Goal: Transaction & Acquisition: Obtain resource

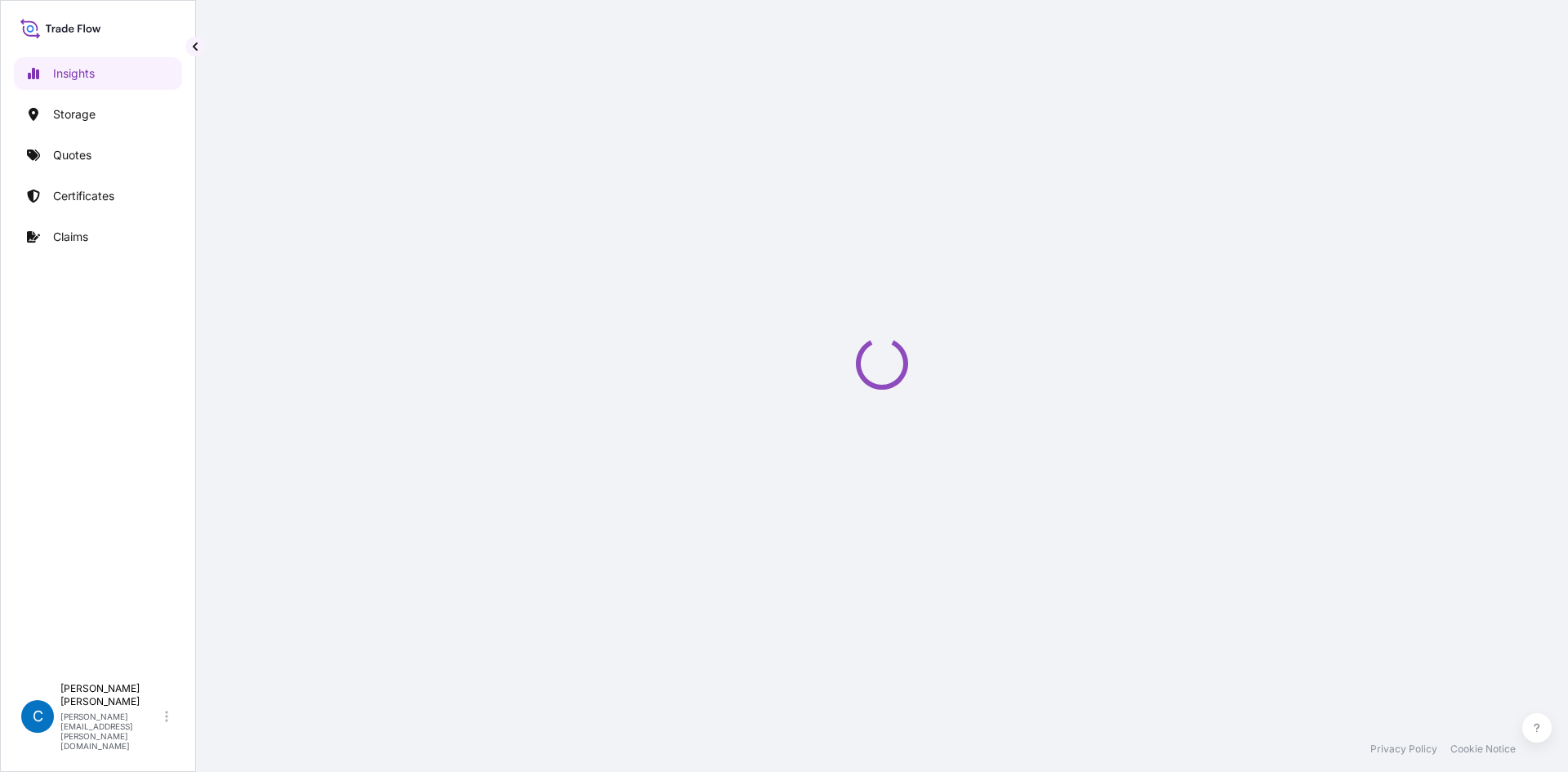
select select "2025"
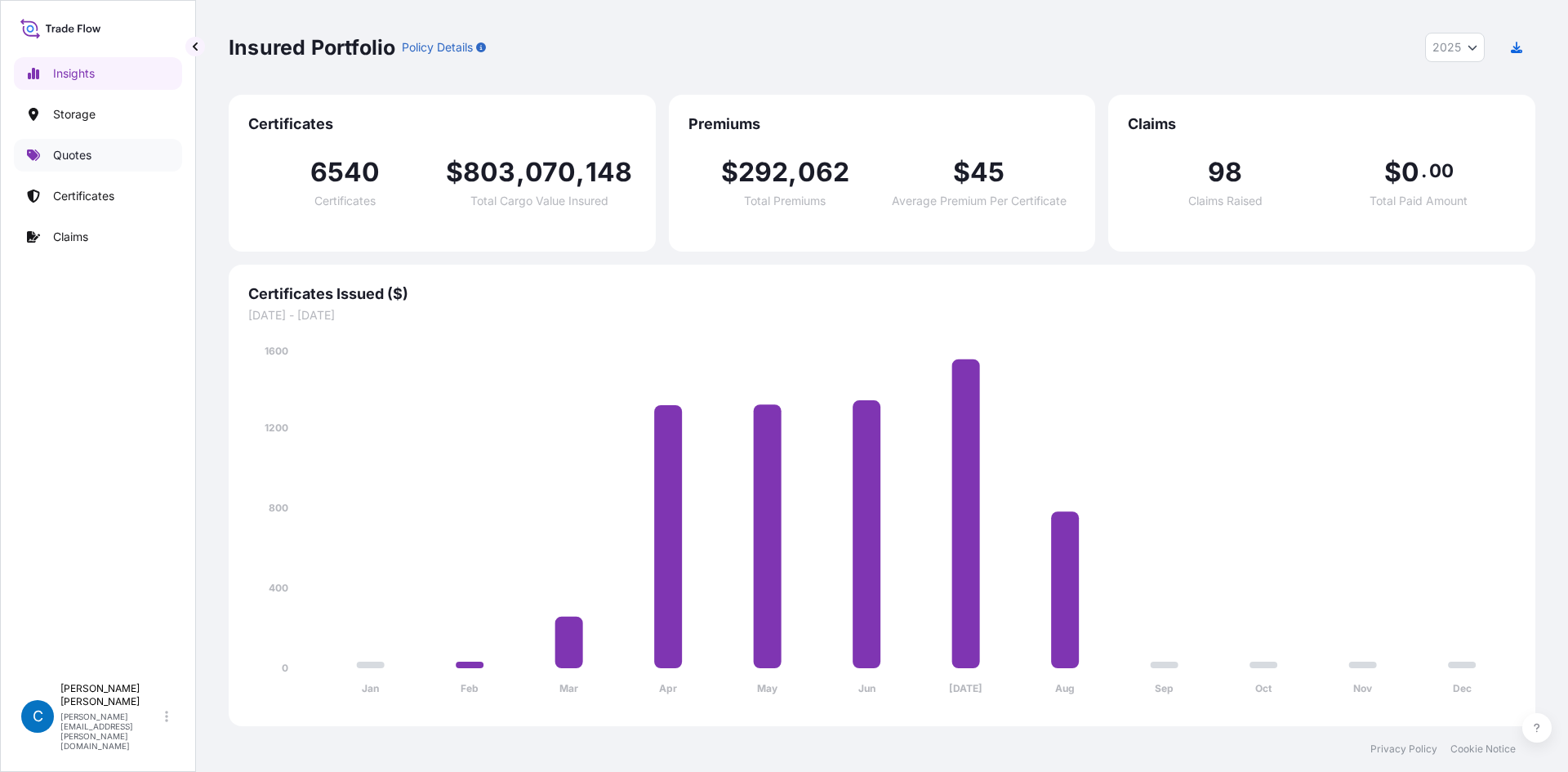
click at [114, 156] on link "Quotes" at bounding box center [98, 154] width 168 height 33
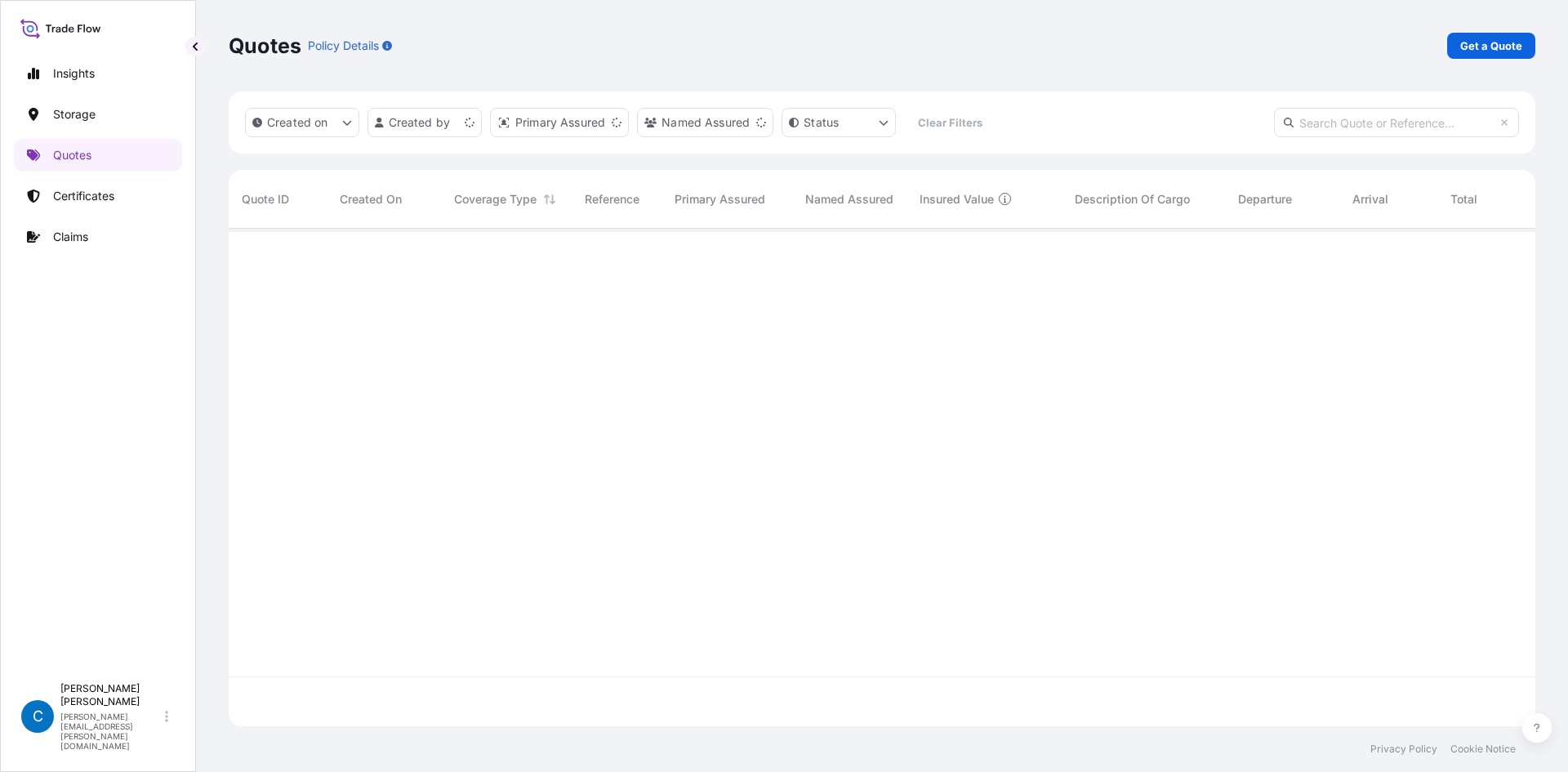
scroll to position [494, 1294]
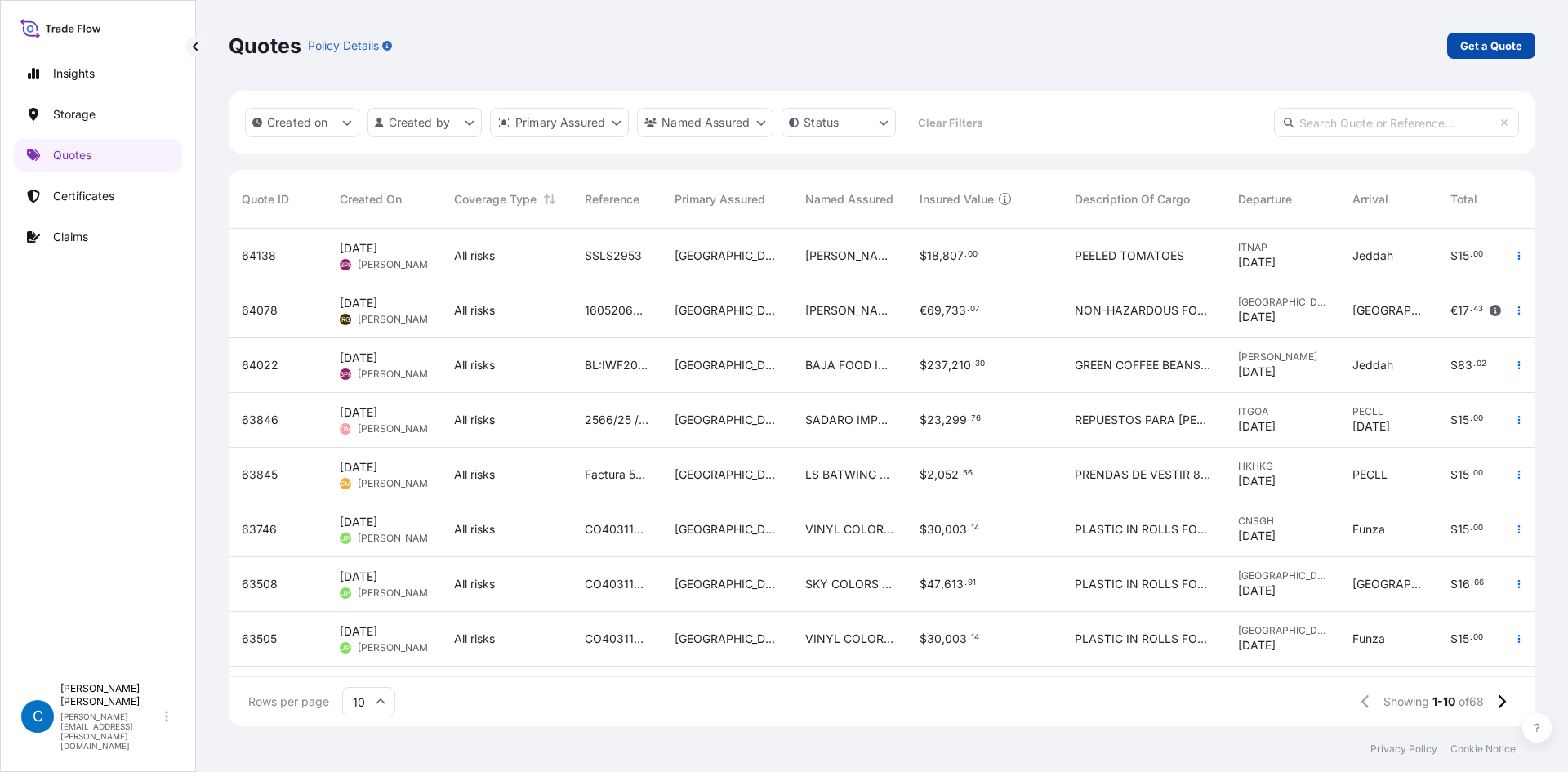
click at [1500, 48] on p "Get a Quote" at bounding box center [1491, 46] width 62 height 16
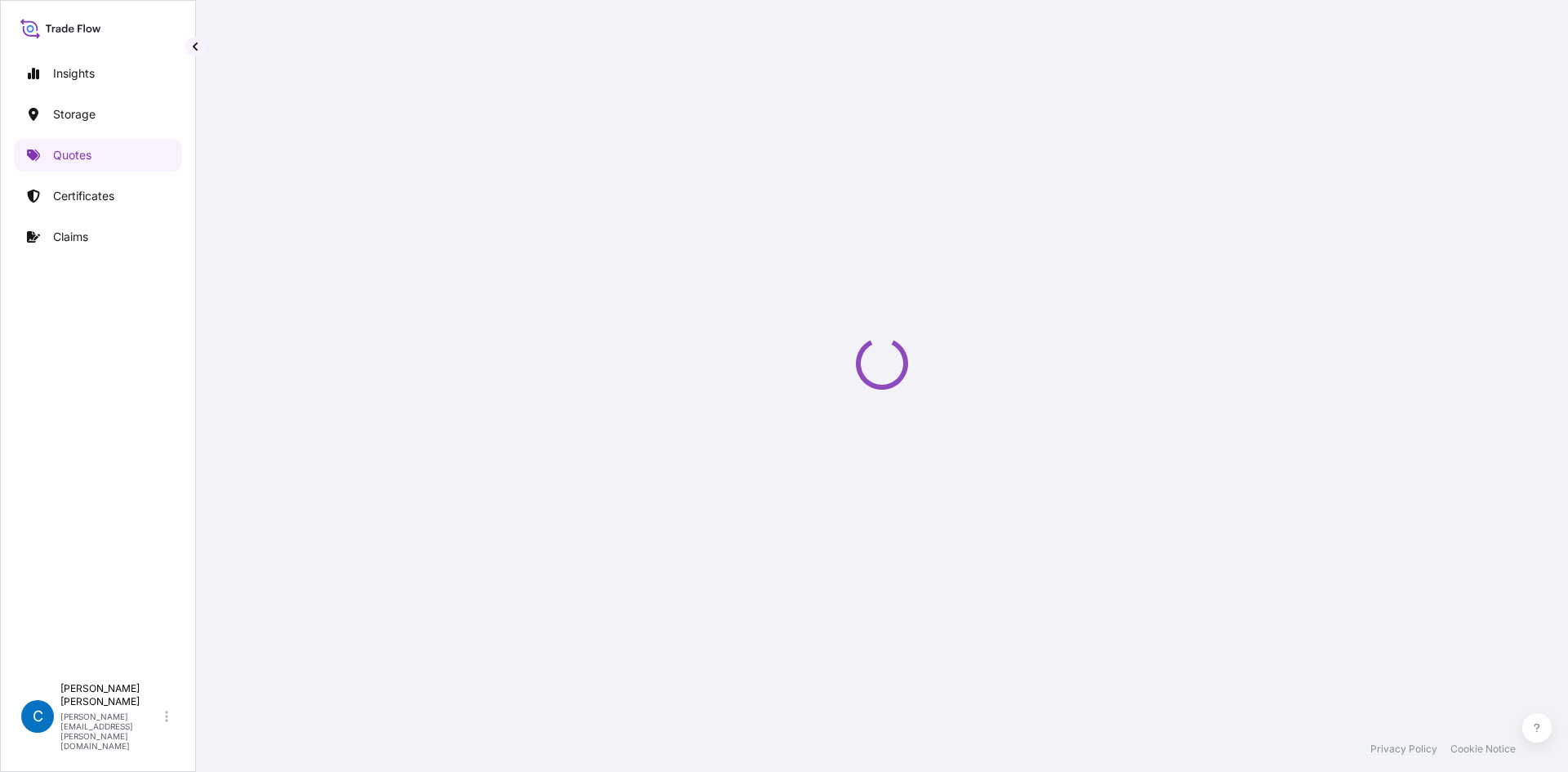
scroll to position [26, 0]
select select "Water"
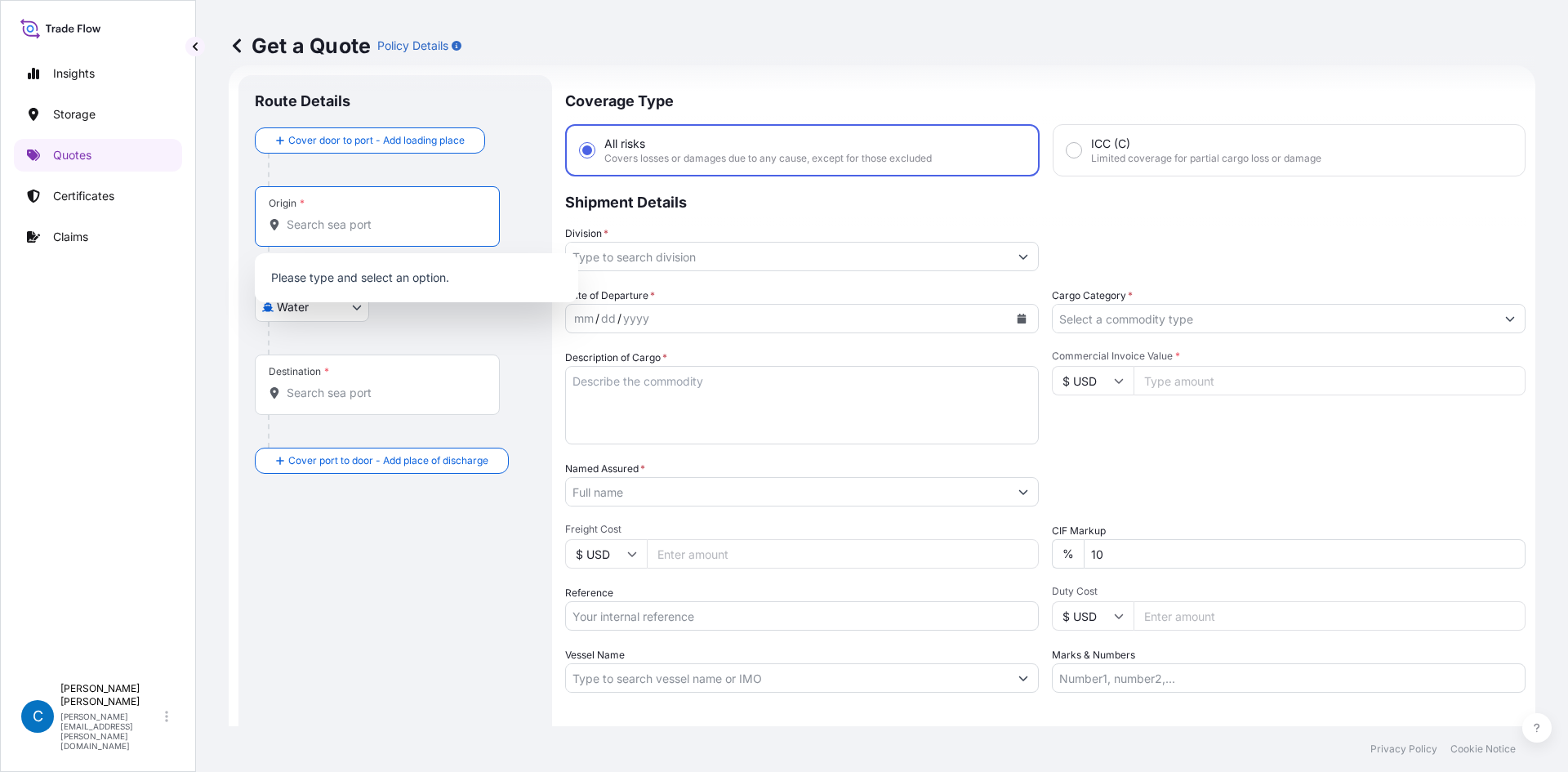
click at [425, 220] on input "Origin *" at bounding box center [383, 225] width 193 height 16
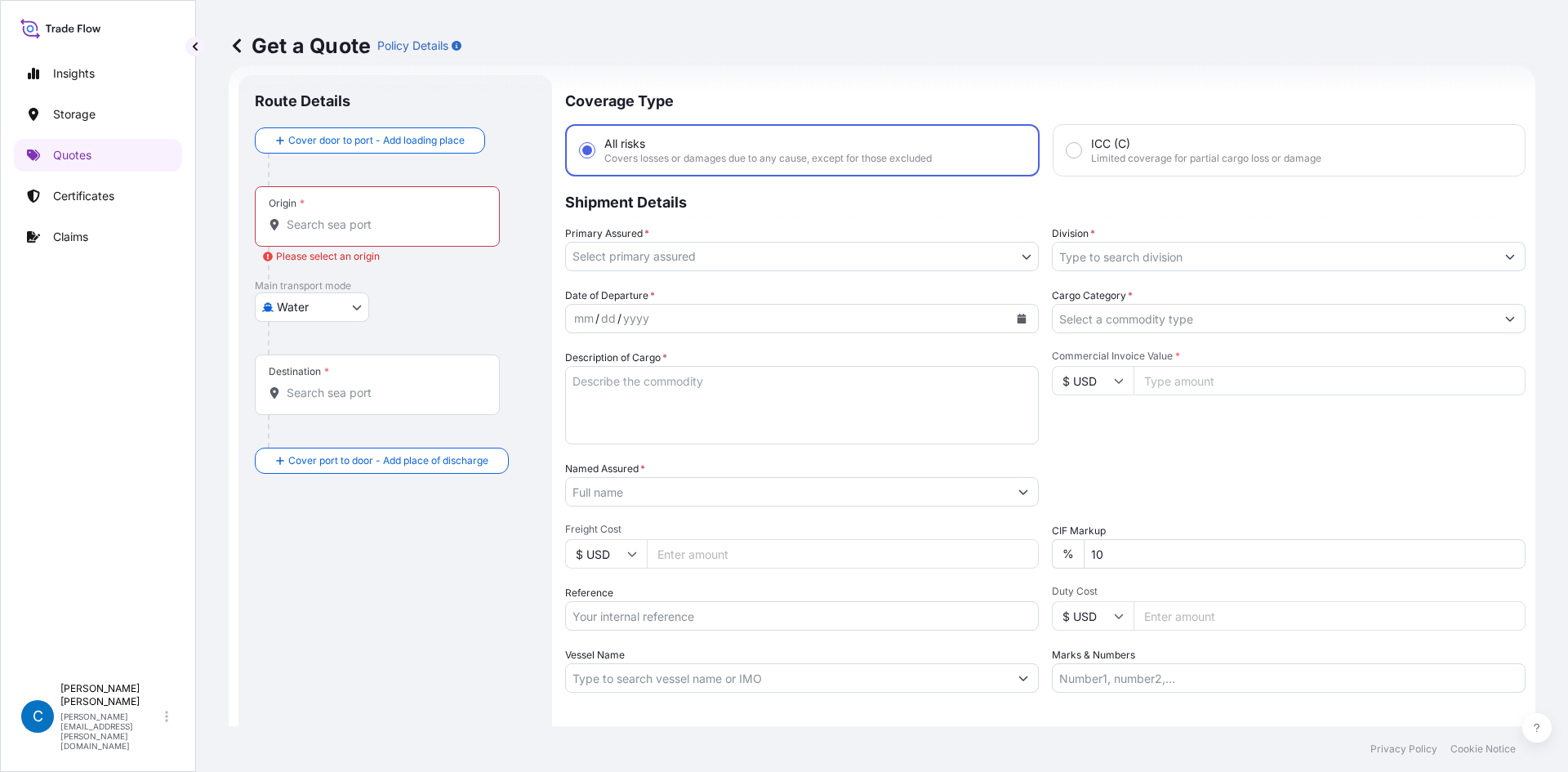
click at [497, 342] on div at bounding box center [402, 338] width 268 height 33
click at [380, 215] on div "Origin *" at bounding box center [376, 216] width 245 height 60
click at [380, 217] on input "Origin * Please select an origin" at bounding box center [383, 225] width 193 height 16
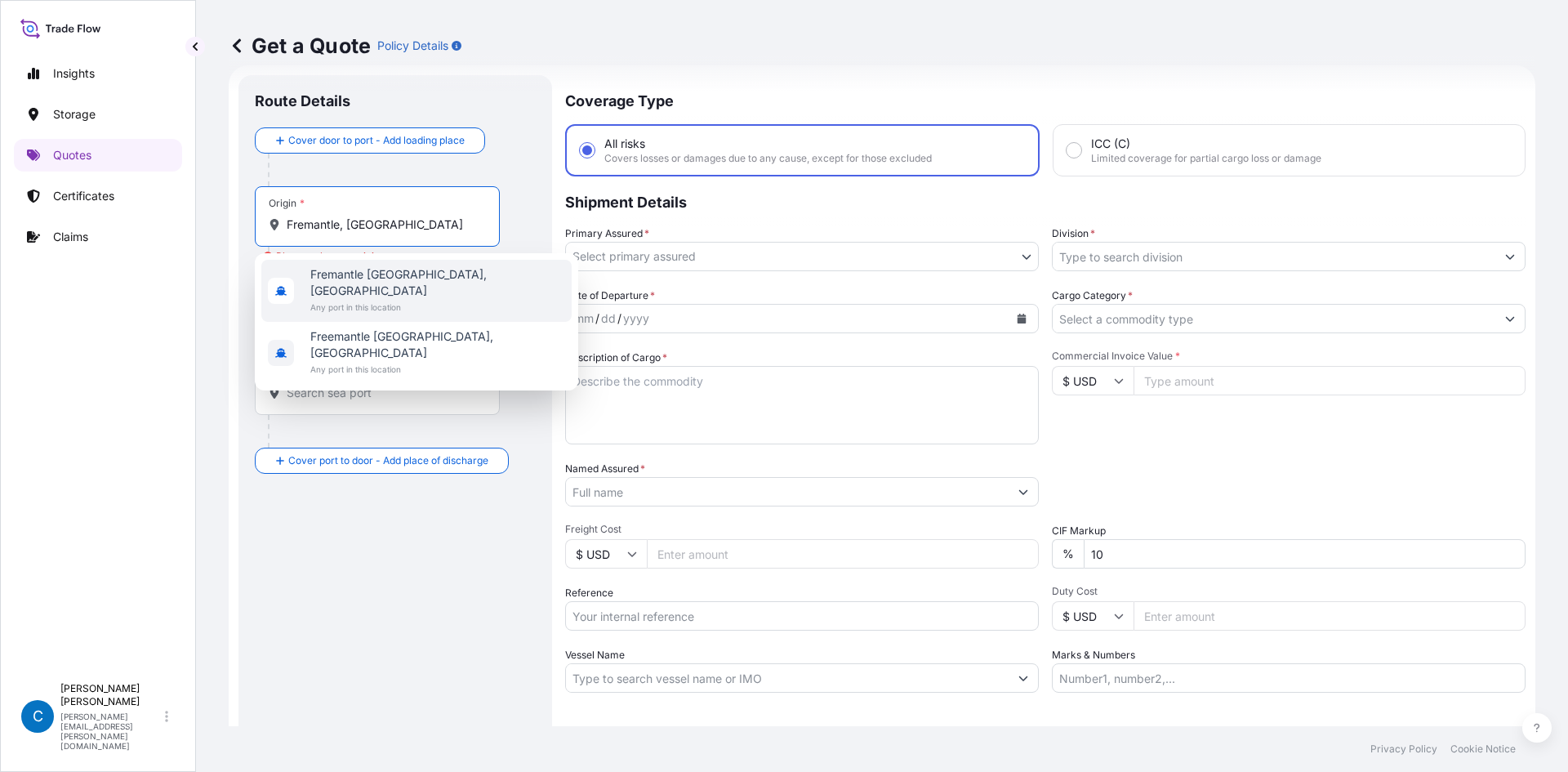
click at [424, 299] on span "Any port in this location" at bounding box center [437, 307] width 254 height 16
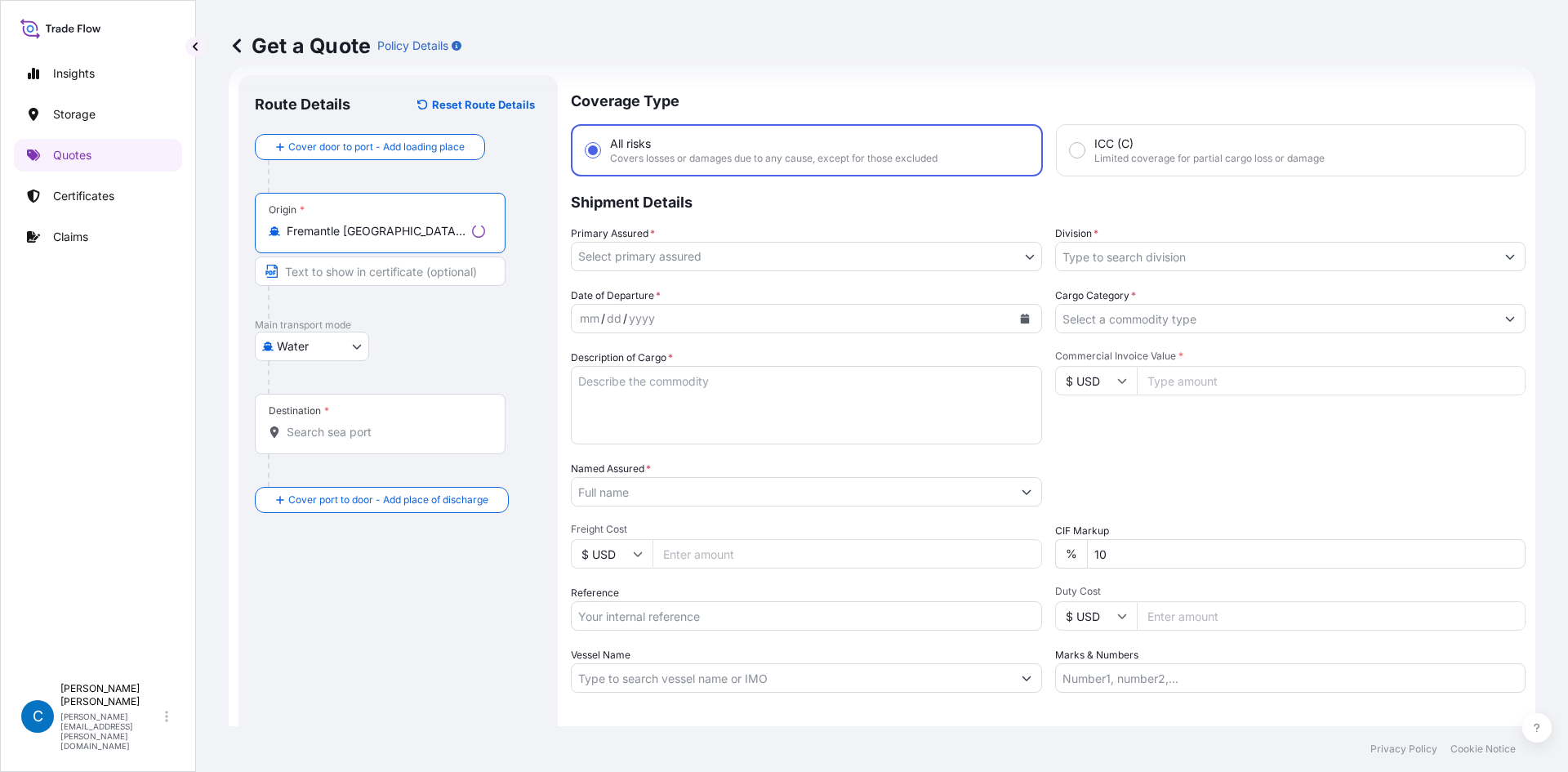
type input "Fremantle [GEOGRAPHIC_DATA], [GEOGRAPHIC_DATA]"
click at [345, 268] on input "Text to appear on certificate" at bounding box center [379, 271] width 250 height 30
type input "Fremantle, [GEOGRAPHIC_DATA]"
click at [406, 411] on div "Destination *" at bounding box center [376, 424] width 245 height 60
click at [406, 424] on input "Destination *" at bounding box center [383, 432] width 193 height 16
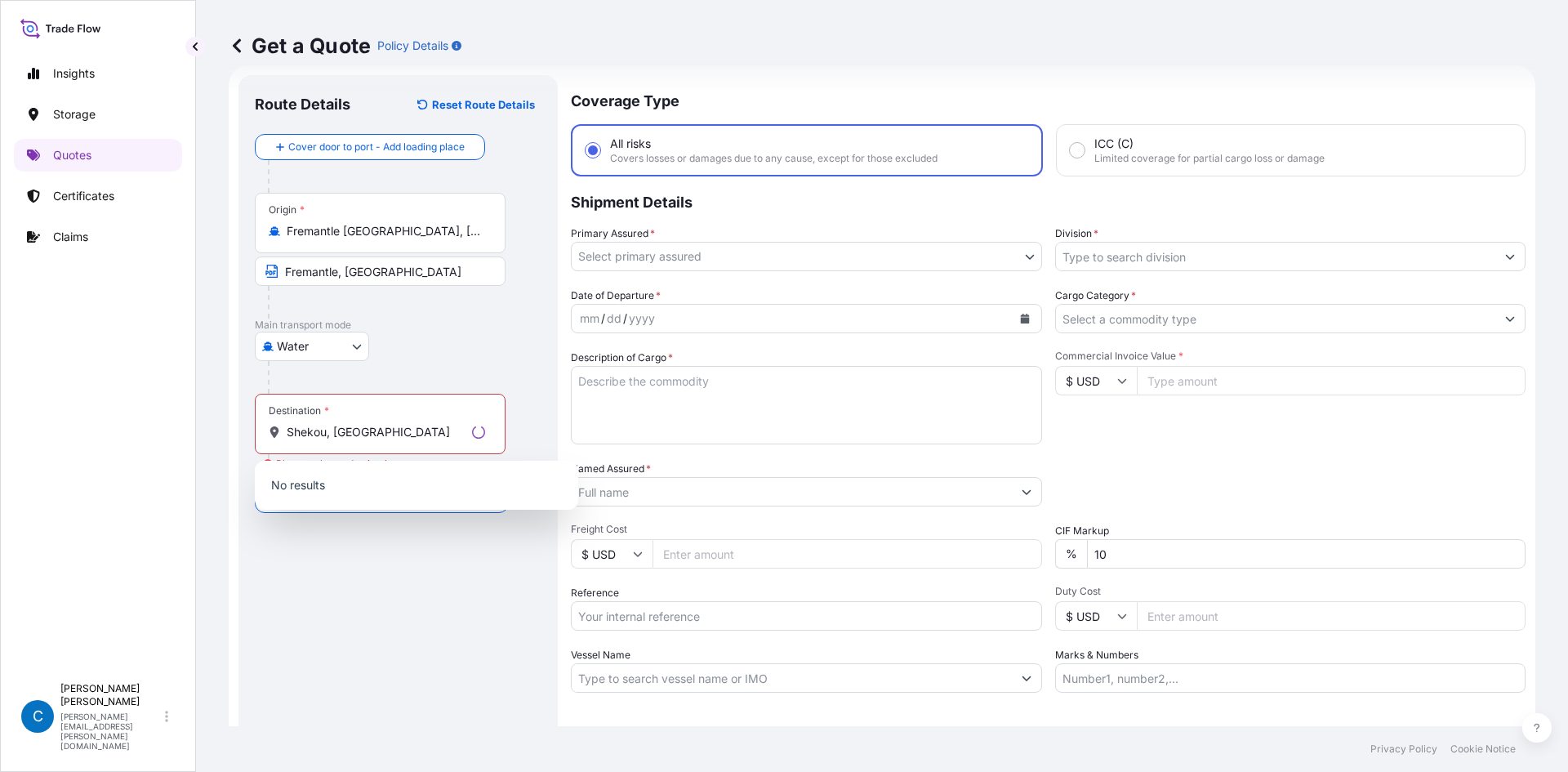
click at [389, 527] on div "Route Details Reset Route Details Cover door to port - Add loading place Place …" at bounding box center [398, 444] width 287 height 707
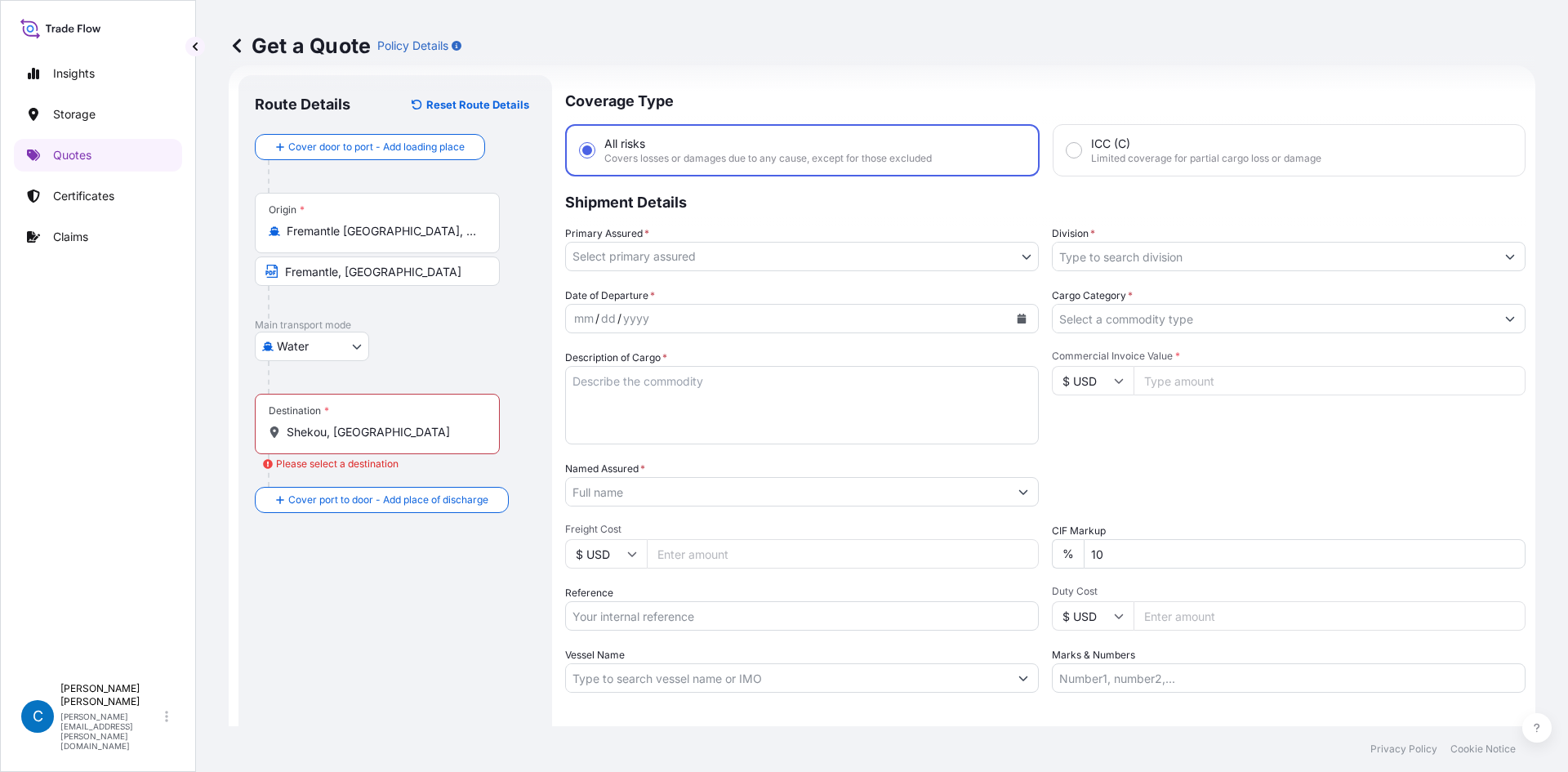
click at [377, 428] on input "Shekou, [GEOGRAPHIC_DATA]" at bounding box center [383, 432] width 193 height 16
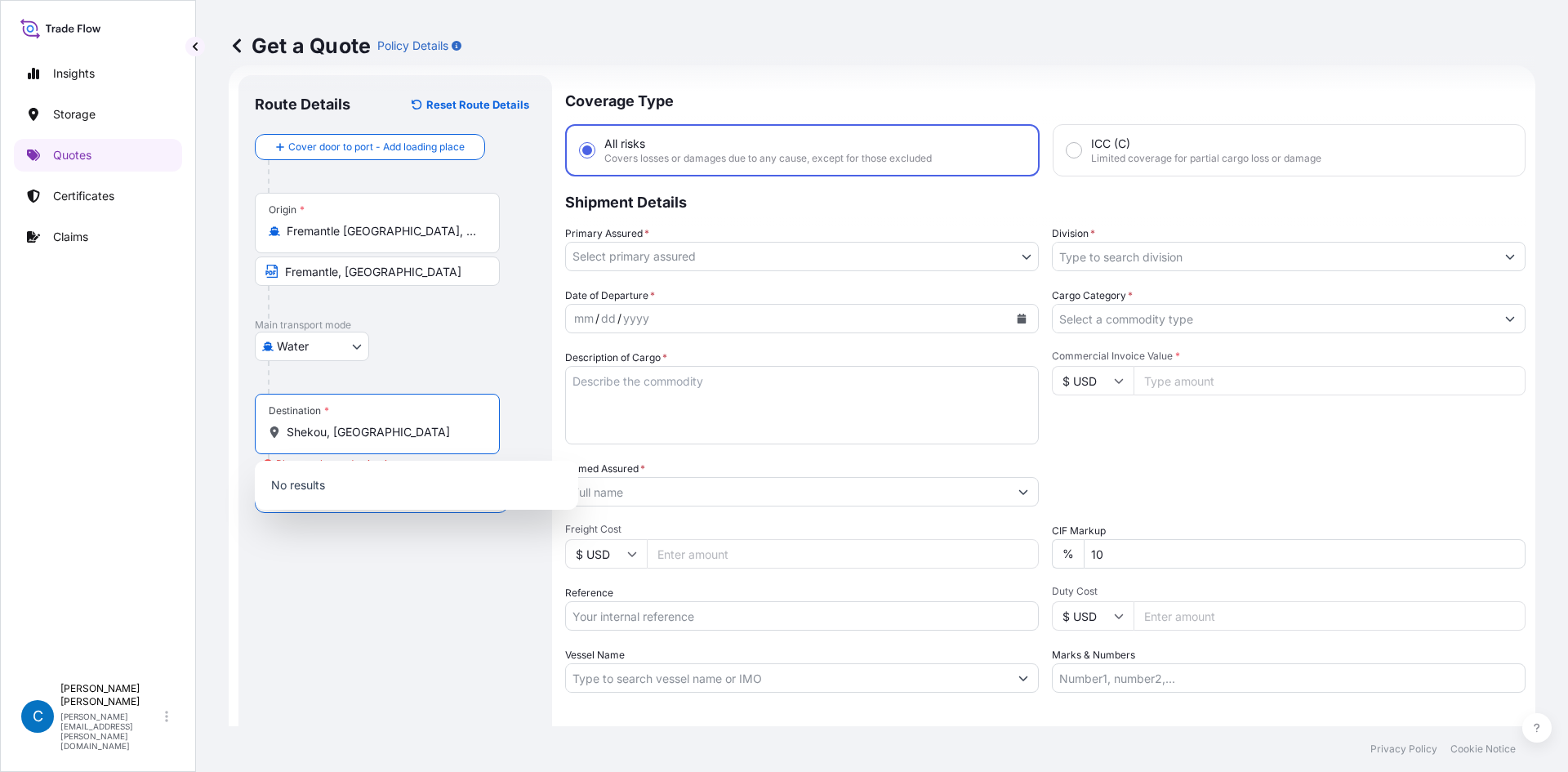
click at [379, 429] on input "Shekou, [GEOGRAPHIC_DATA]" at bounding box center [383, 432] width 193 height 16
click at [375, 440] on div "Destination * [GEOGRAPHIC_DATA], [GEOGRAPHIC_DATA]" at bounding box center [376, 424] width 245 height 60
click at [375, 440] on input "Shekou, [GEOGRAPHIC_DATA]" at bounding box center [383, 432] width 193 height 16
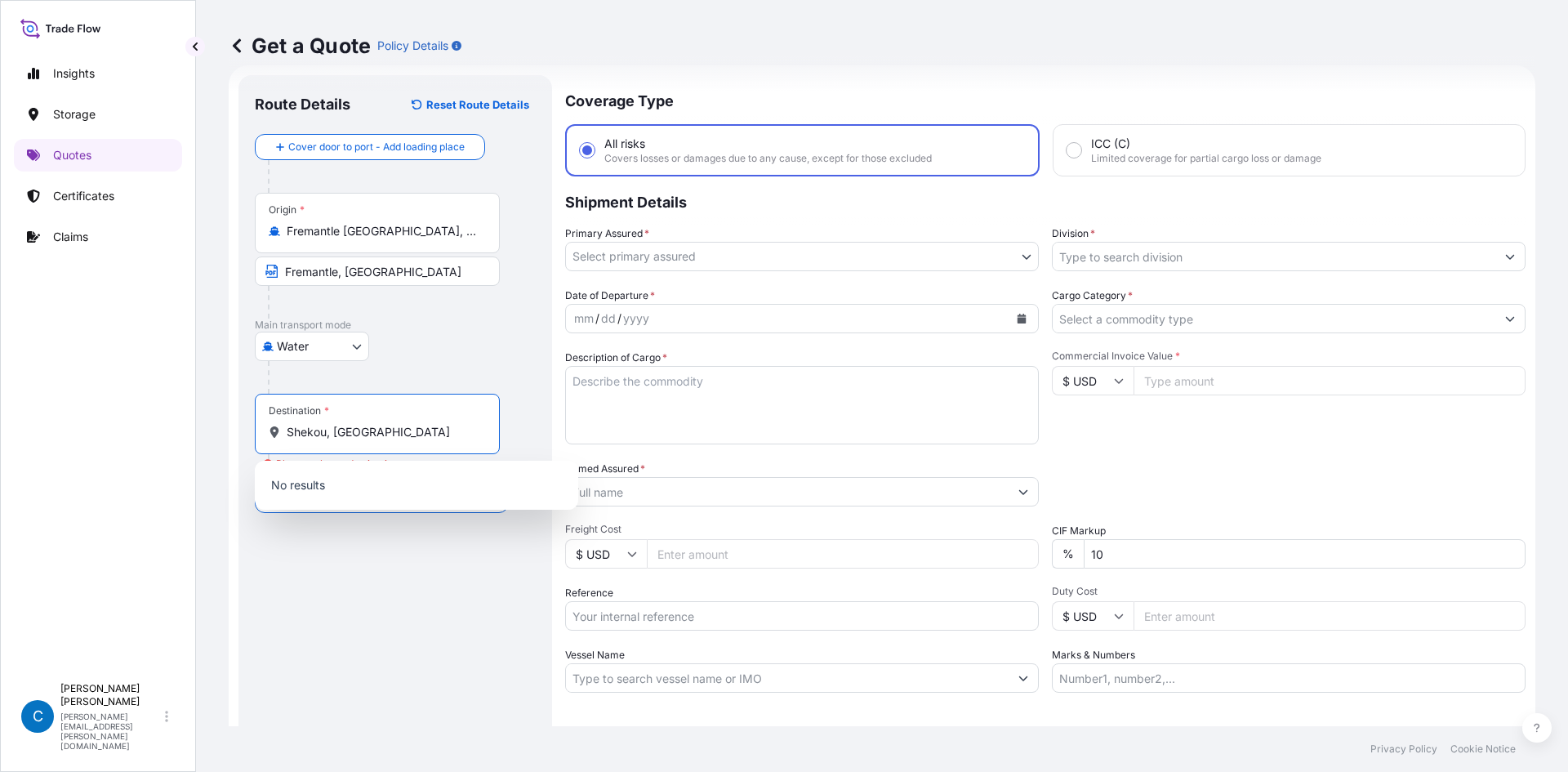
click at [397, 436] on input "Shekou, [GEOGRAPHIC_DATA]" at bounding box center [383, 432] width 193 height 16
drag, startPoint x: 394, startPoint y: 430, endPoint x: 271, endPoint y: 442, distance: 123.6
click at [271, 442] on div "Destination * [GEOGRAPHIC_DATA], [GEOGRAPHIC_DATA]" at bounding box center [376, 424] width 245 height 60
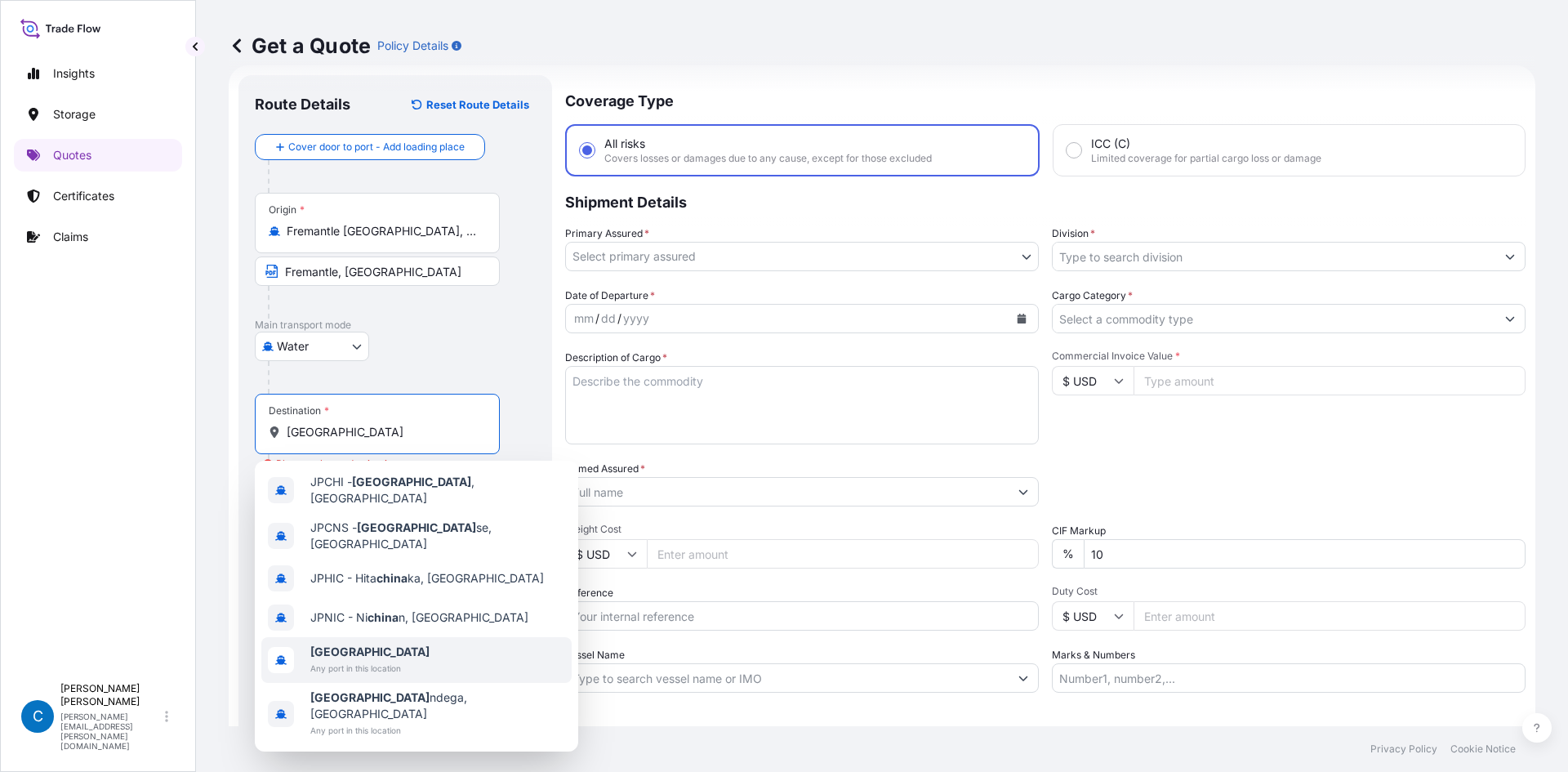
click at [337, 644] on b "[GEOGRAPHIC_DATA]" at bounding box center [369, 651] width 119 height 14
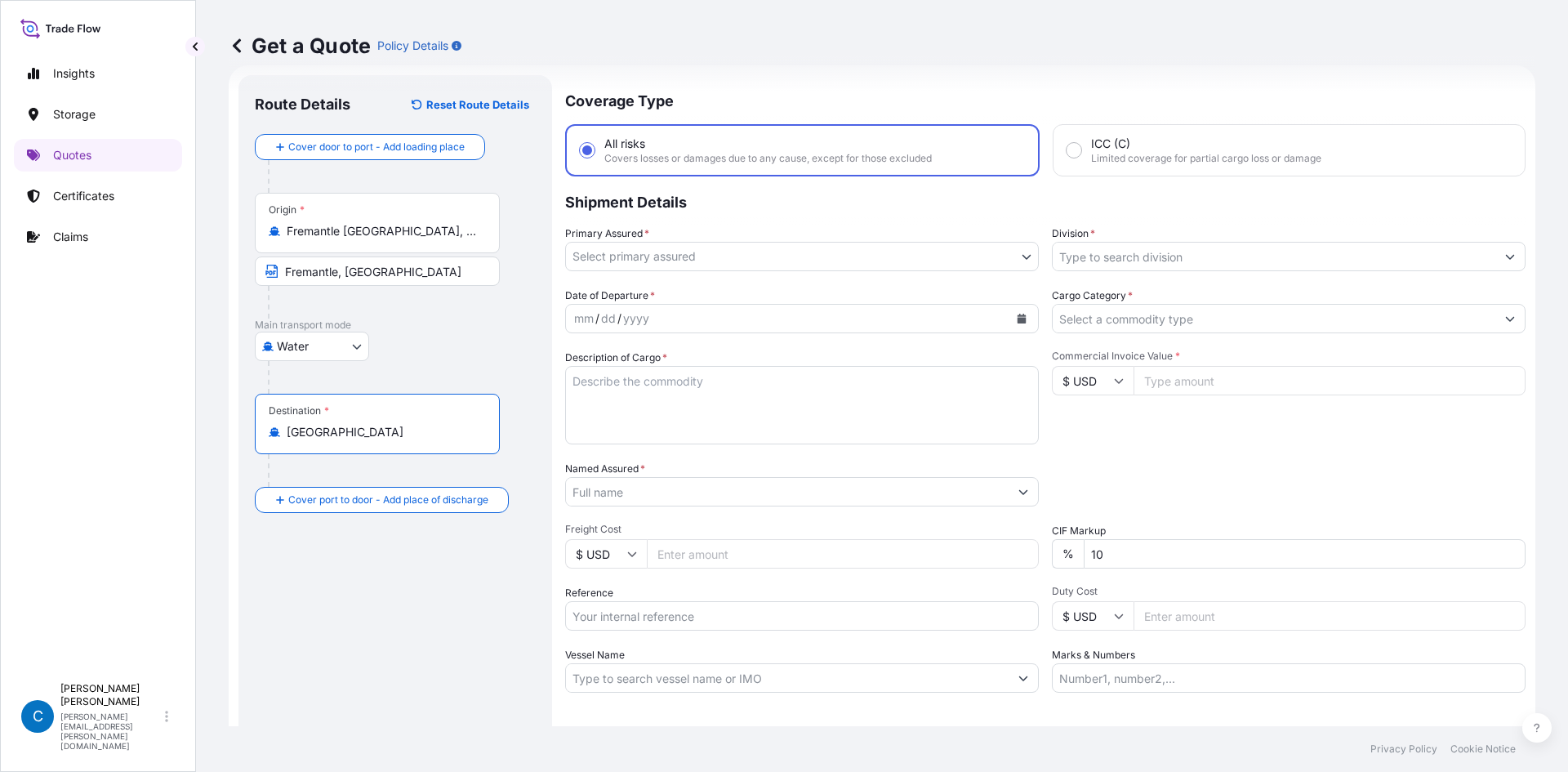
type input "[GEOGRAPHIC_DATA]"
click at [289, 443] on div "Destination * [GEOGRAPHIC_DATA]" at bounding box center [376, 424] width 245 height 60
click at [289, 440] on input "[GEOGRAPHIC_DATA]" at bounding box center [383, 432] width 193 height 16
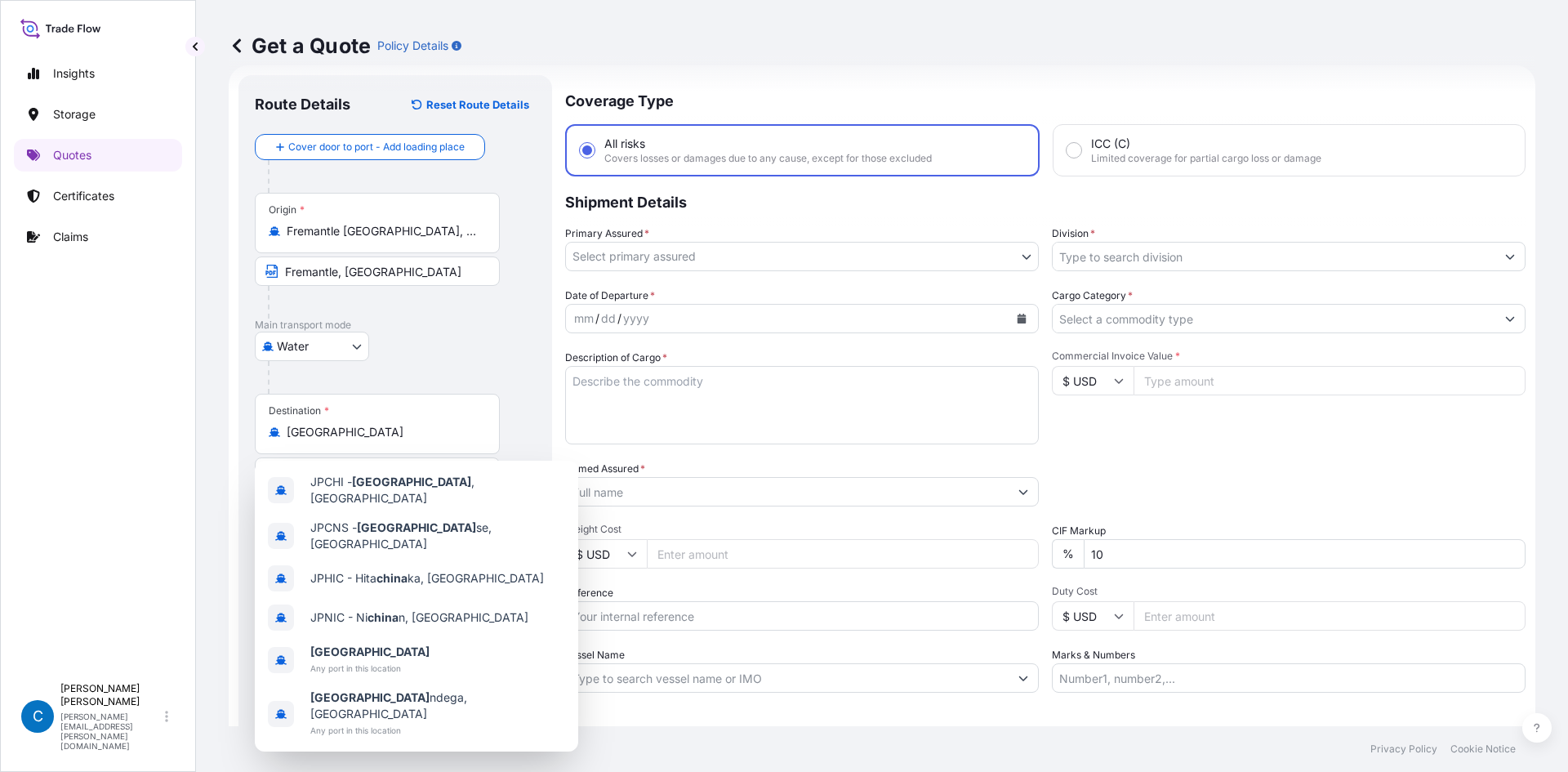
click at [414, 348] on div "Water Air Water Inland" at bounding box center [395, 346] width 281 height 30
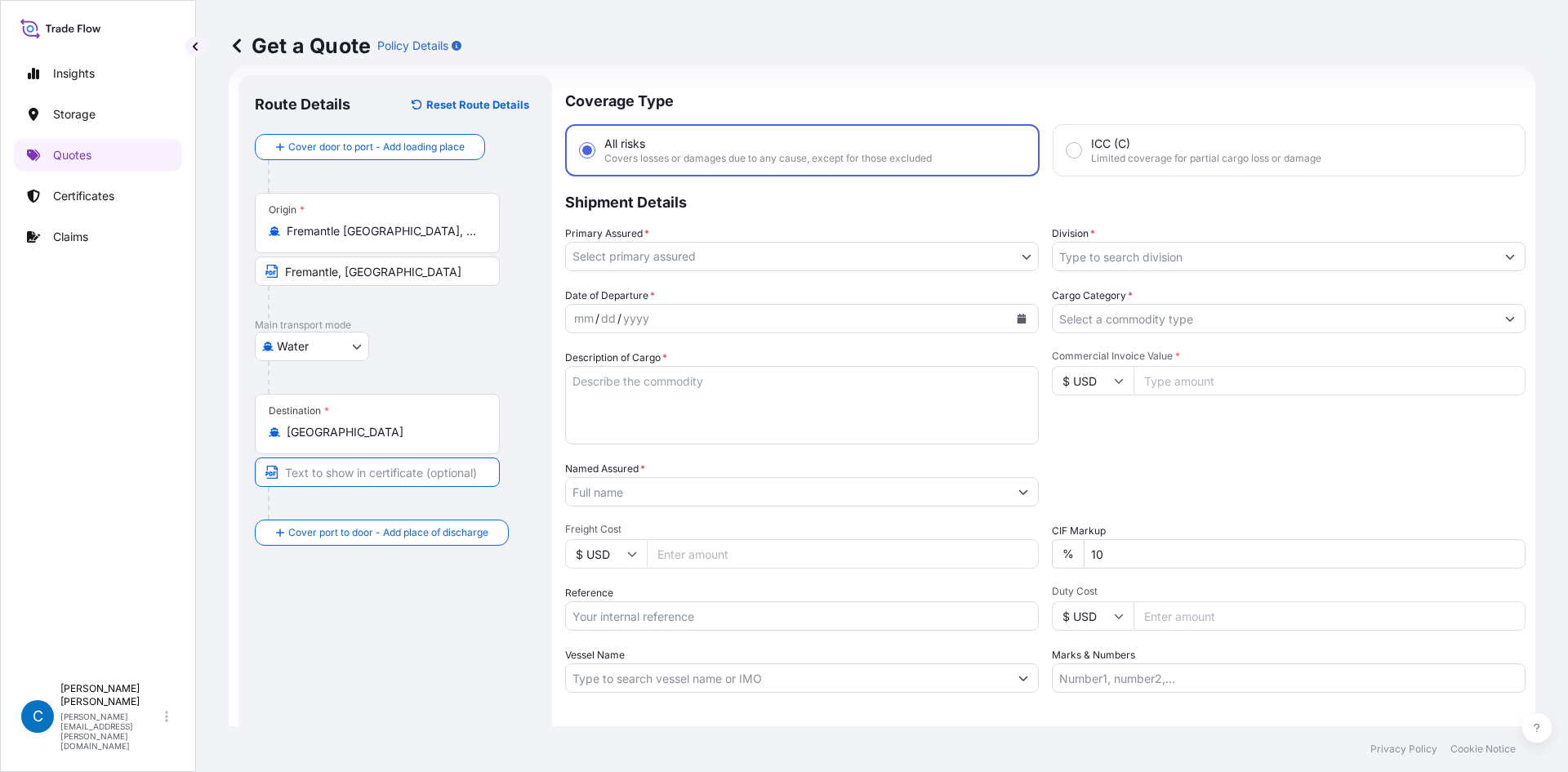
click at [354, 463] on input "Text to appear on certificate" at bounding box center [376, 472] width 245 height 30
type input "Shekou, [GEOGRAPHIC_DATA]"
click at [469, 333] on div "Water Air Water Inland" at bounding box center [395, 346] width 281 height 30
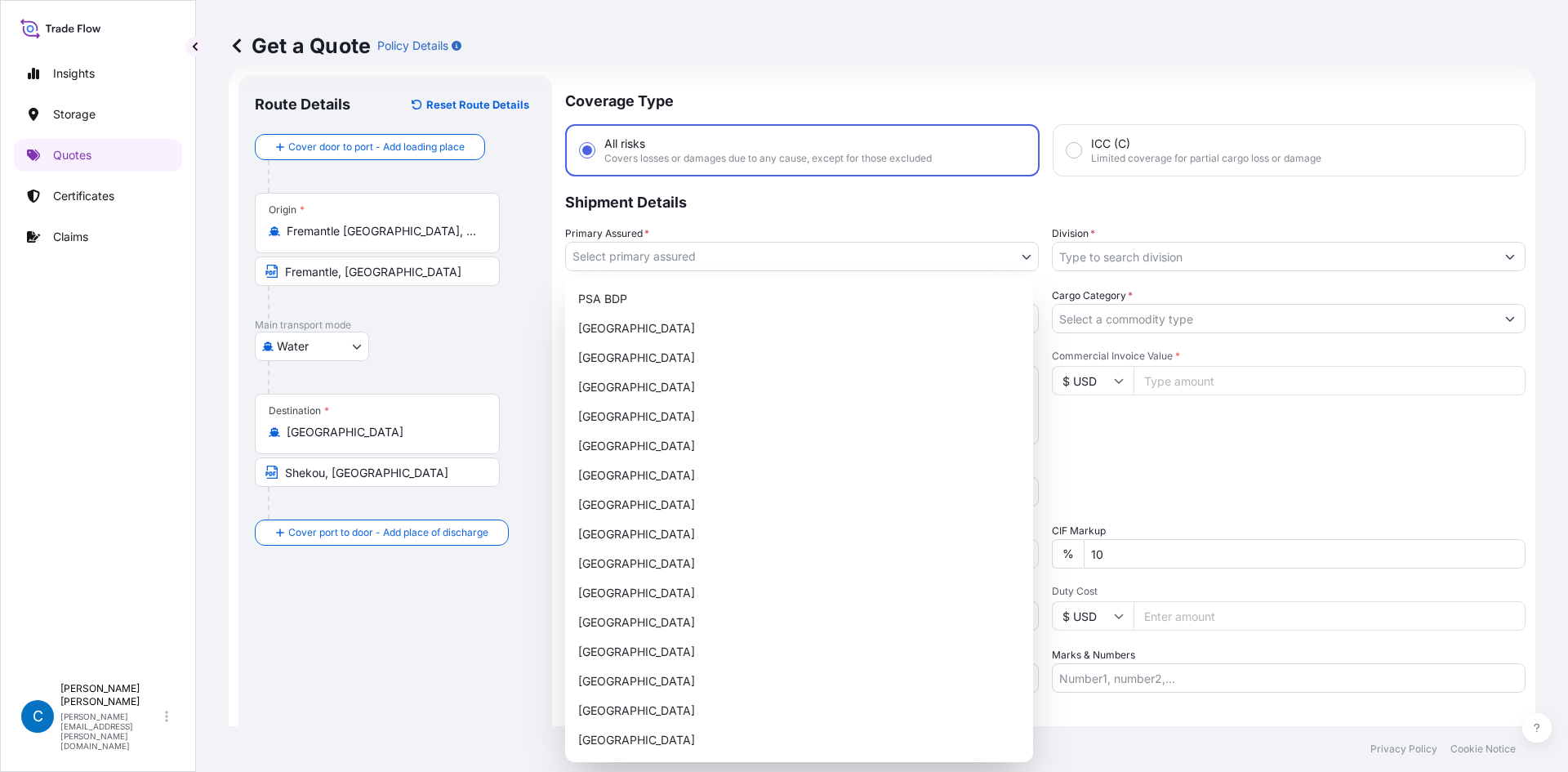
click at [694, 261] on body "Insights Storage Quotes Certificates Claims C [PERSON_NAME] [PERSON_NAME][EMAIL…" at bounding box center [784, 386] width 1568 height 772
click at [731, 212] on p "Shipment Details" at bounding box center [1045, 200] width 960 height 48
click at [681, 261] on body "Insights Storage Quotes Certificates Claims C [PERSON_NAME] [PERSON_NAME][EMAIL…" at bounding box center [784, 386] width 1568 height 772
click at [674, 299] on div "PSA BDP" at bounding box center [798, 299] width 454 height 30
select select "31450"
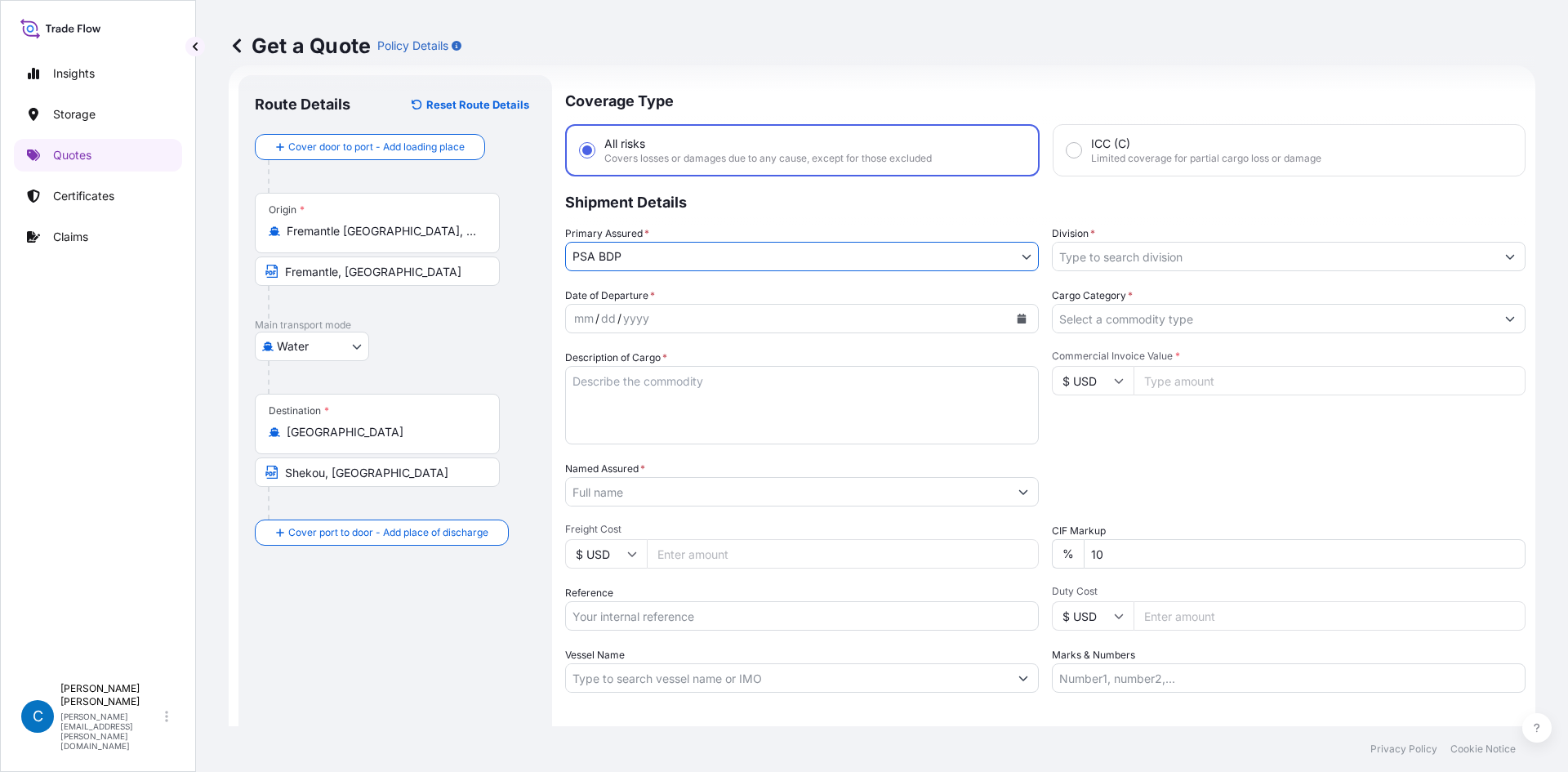
click at [747, 201] on p "Shipment Details" at bounding box center [1045, 200] width 960 height 48
click at [1131, 244] on input "Division *" at bounding box center [1273, 256] width 442 height 30
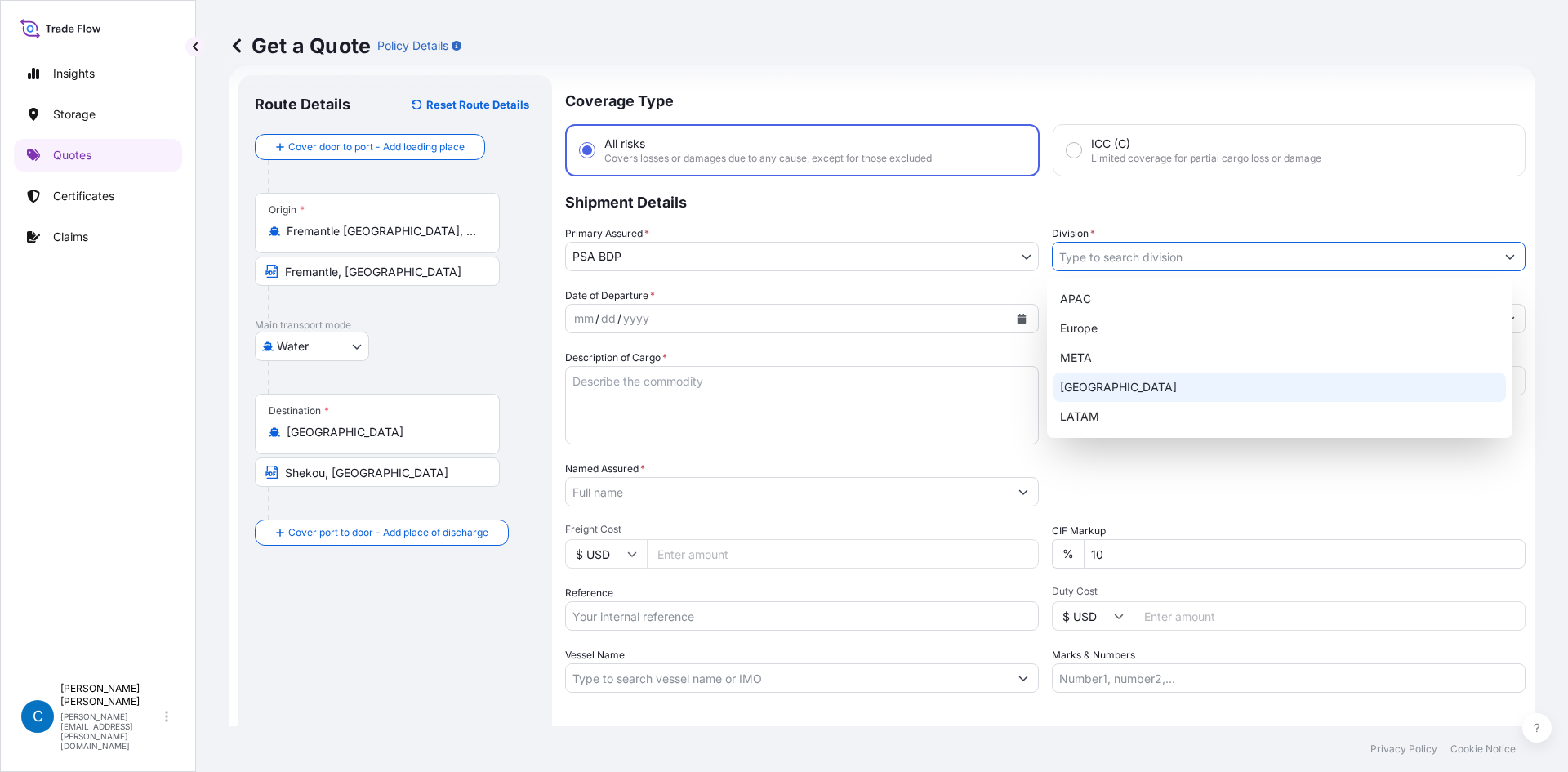
click at [1075, 378] on div "[GEOGRAPHIC_DATA]" at bounding box center [1280, 387] width 453 height 30
type input "[GEOGRAPHIC_DATA]"
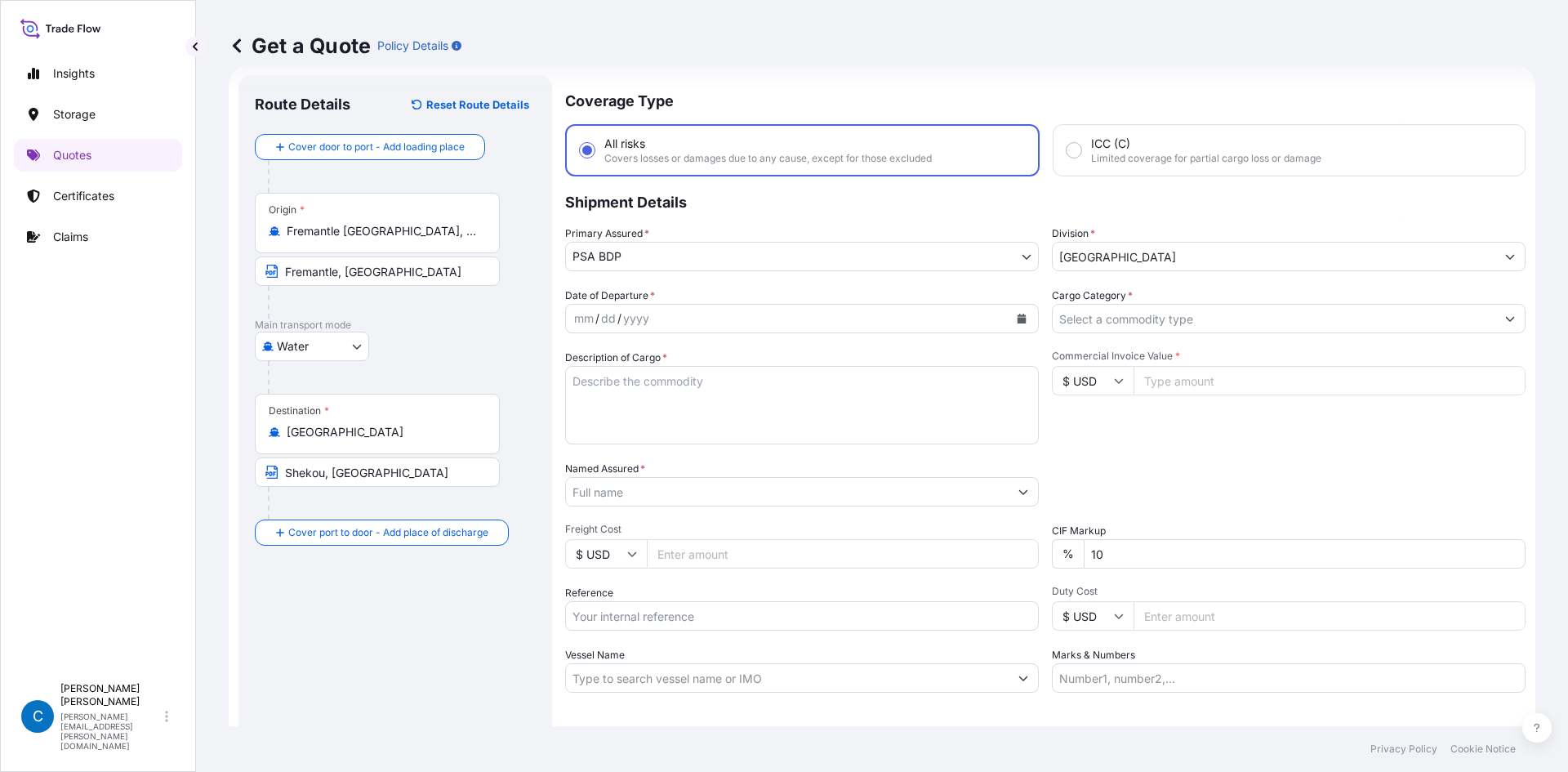
click at [985, 217] on p "Shipment Details" at bounding box center [1045, 200] width 960 height 48
click at [796, 322] on div "mm / dd / yyyy" at bounding box center [787, 319] width 442 height 30
click at [1017, 317] on icon "Calendar" at bounding box center [1022, 319] width 10 height 10
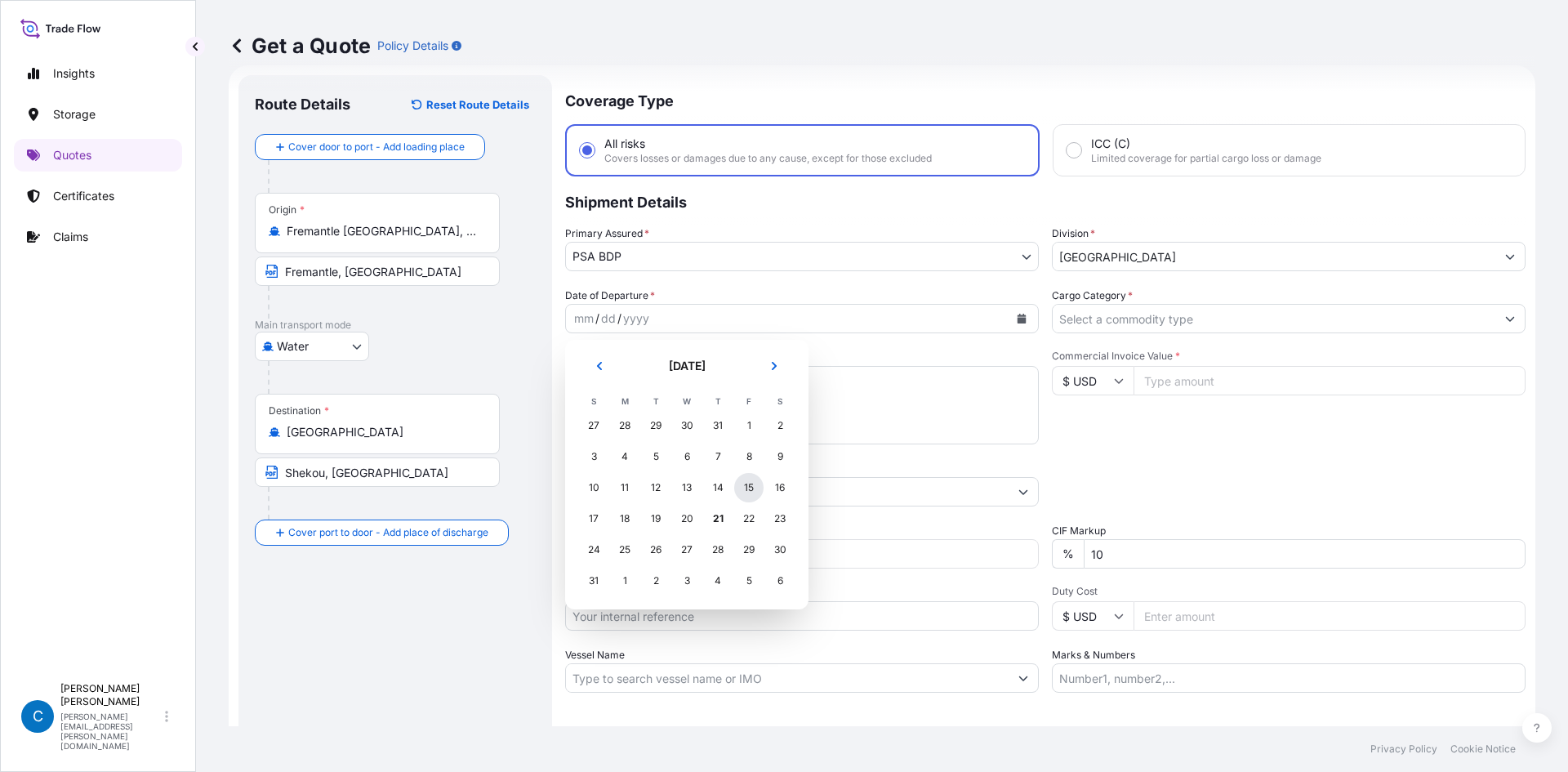
click at [745, 492] on div "15" at bounding box center [749, 488] width 30 height 30
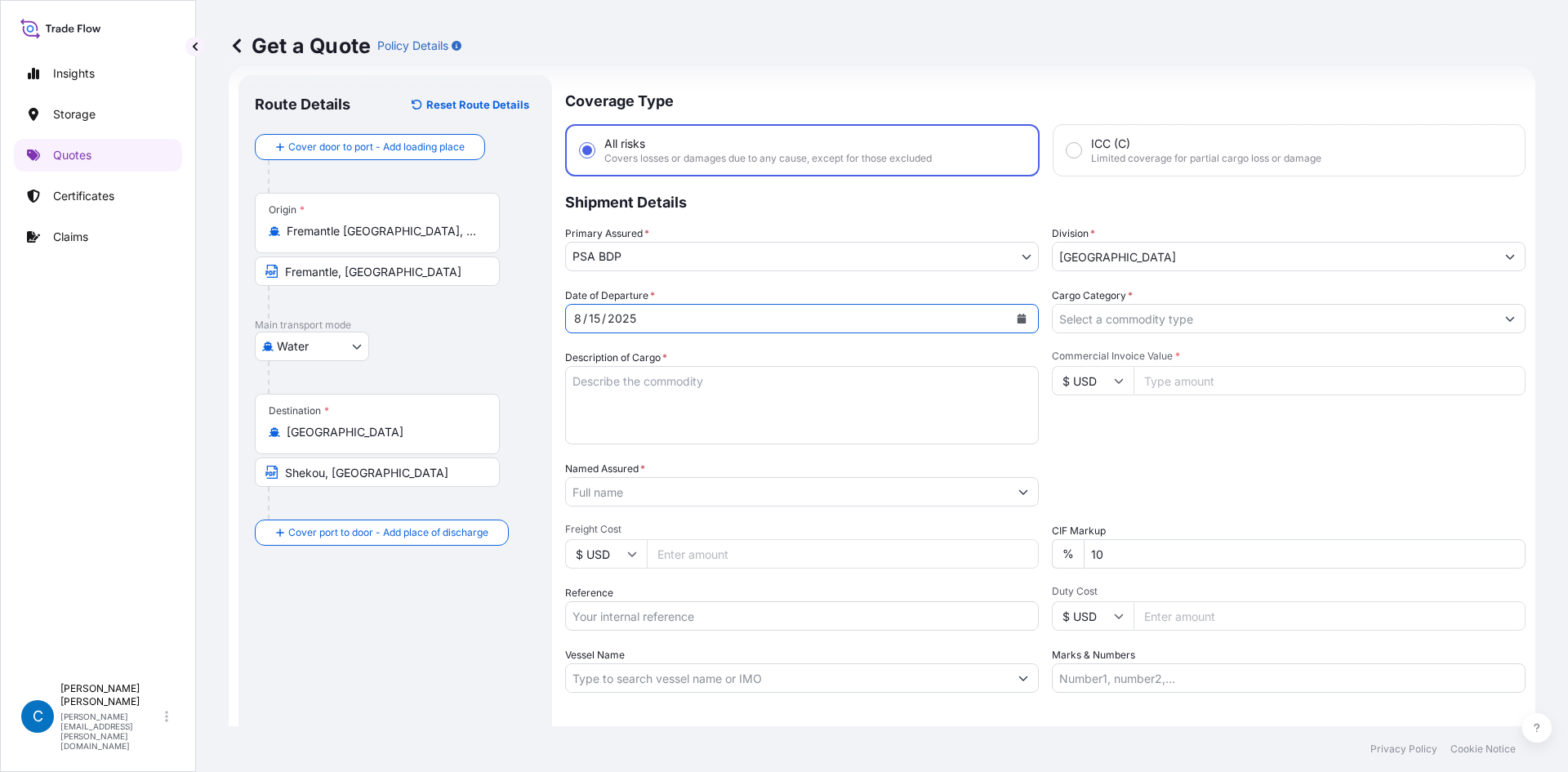
click at [777, 279] on div "Coverage Type All risks Covers losses or damages due to any cause, except for t…" at bounding box center [1045, 444] width 960 height 739
click at [1201, 327] on input "Cargo Category *" at bounding box center [1273, 319] width 442 height 30
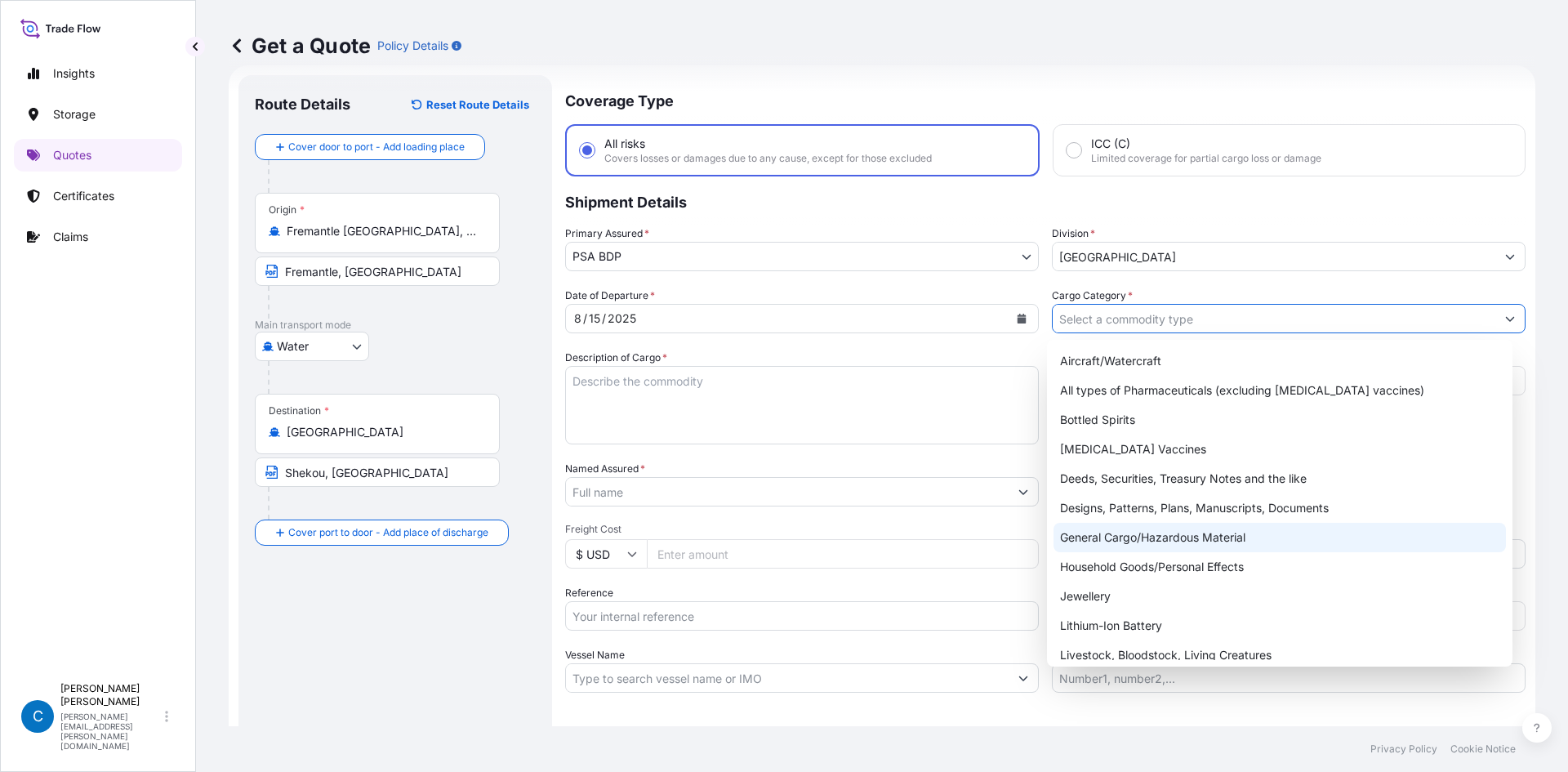
click at [1114, 532] on div "General Cargo/Hazardous Material" at bounding box center [1280, 537] width 453 height 30
type input "General Cargo/Hazardous Material"
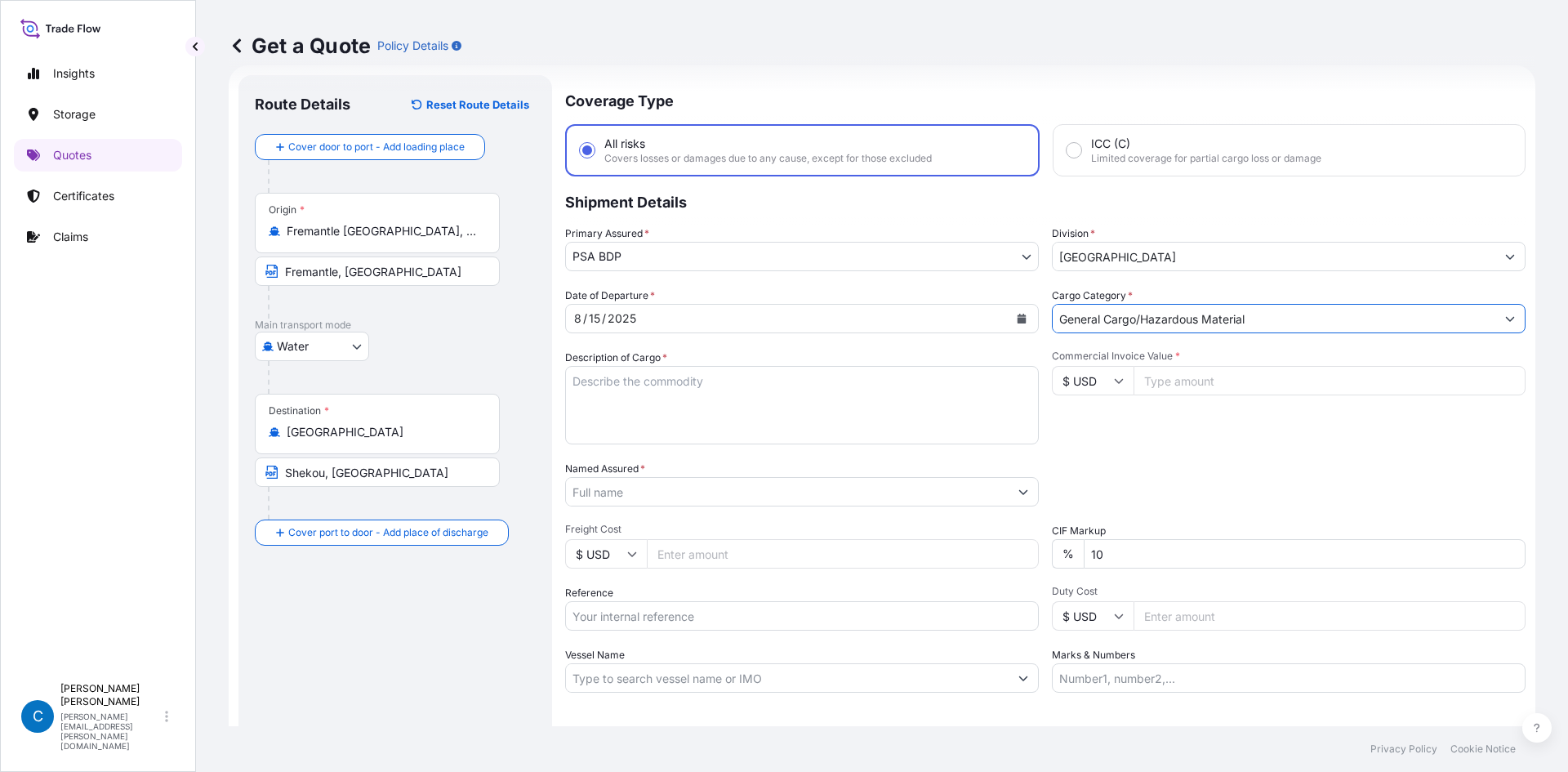
click at [812, 391] on textarea "Description of Cargo *" at bounding box center [802, 405] width 473 height 78
click at [678, 382] on textarea "Description of Cargo *" at bounding box center [802, 405] width 473 height 78
paste textarea "Acrylamide Solution 50% (HAZ)"
type textarea "Acrylamide Solution 50% (HAZ)"
click at [1142, 441] on div "Commercial Invoice Value * $ USD" at bounding box center [1288, 397] width 473 height 95
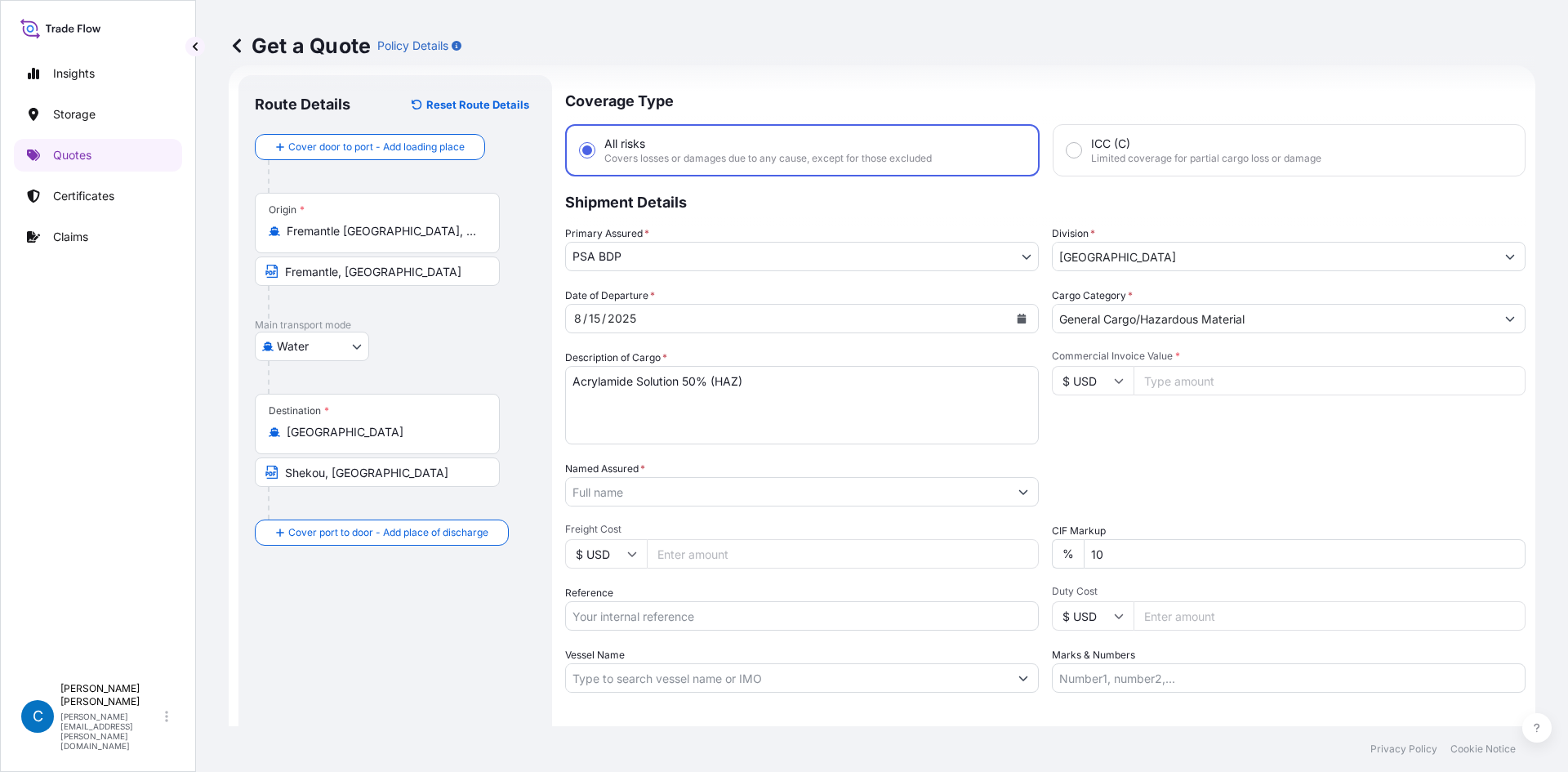
click at [1177, 387] on input "Commercial Invoice Value *" at bounding box center [1329, 381] width 392 height 30
type input "44427.21"
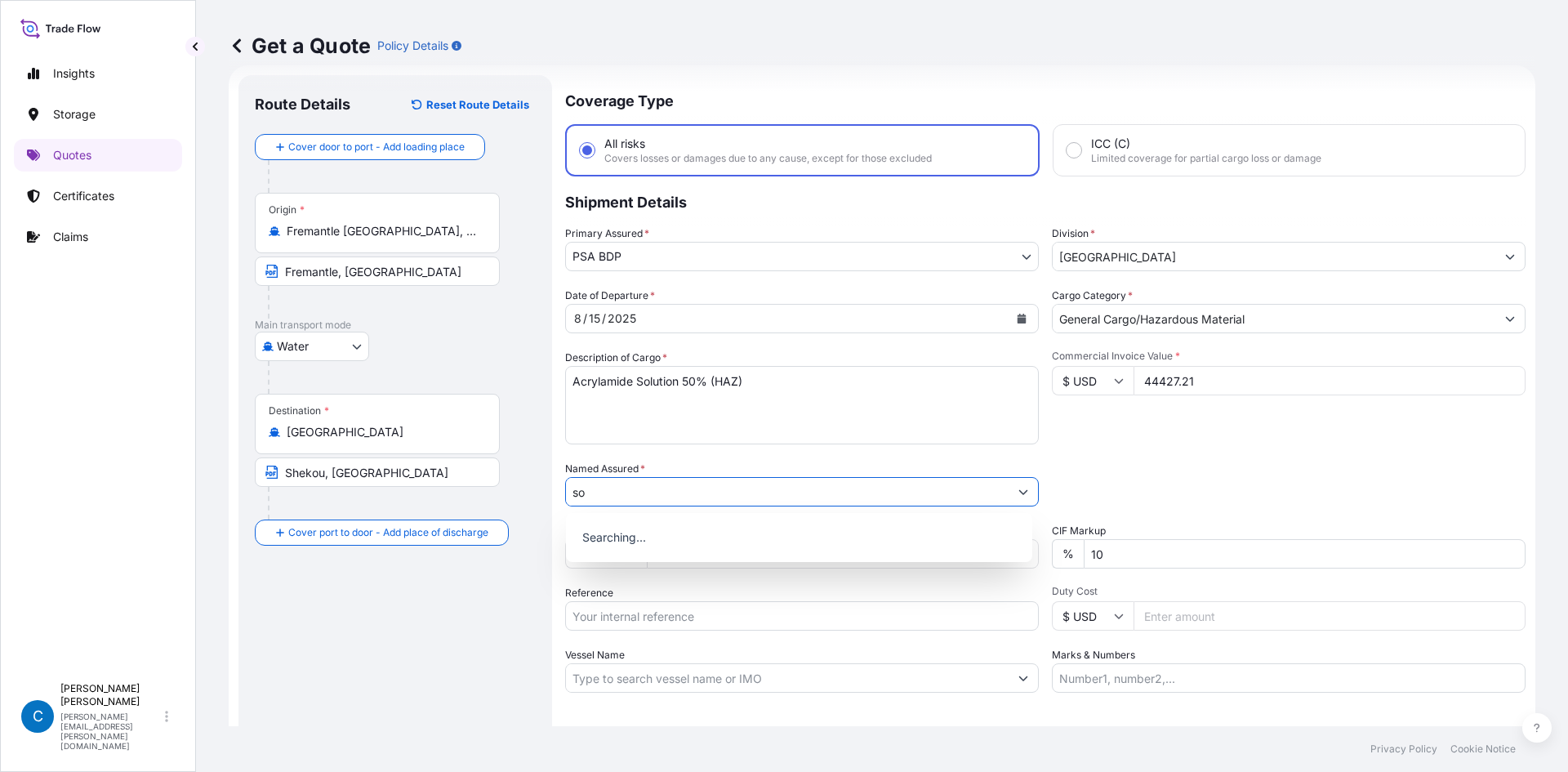
type input "s"
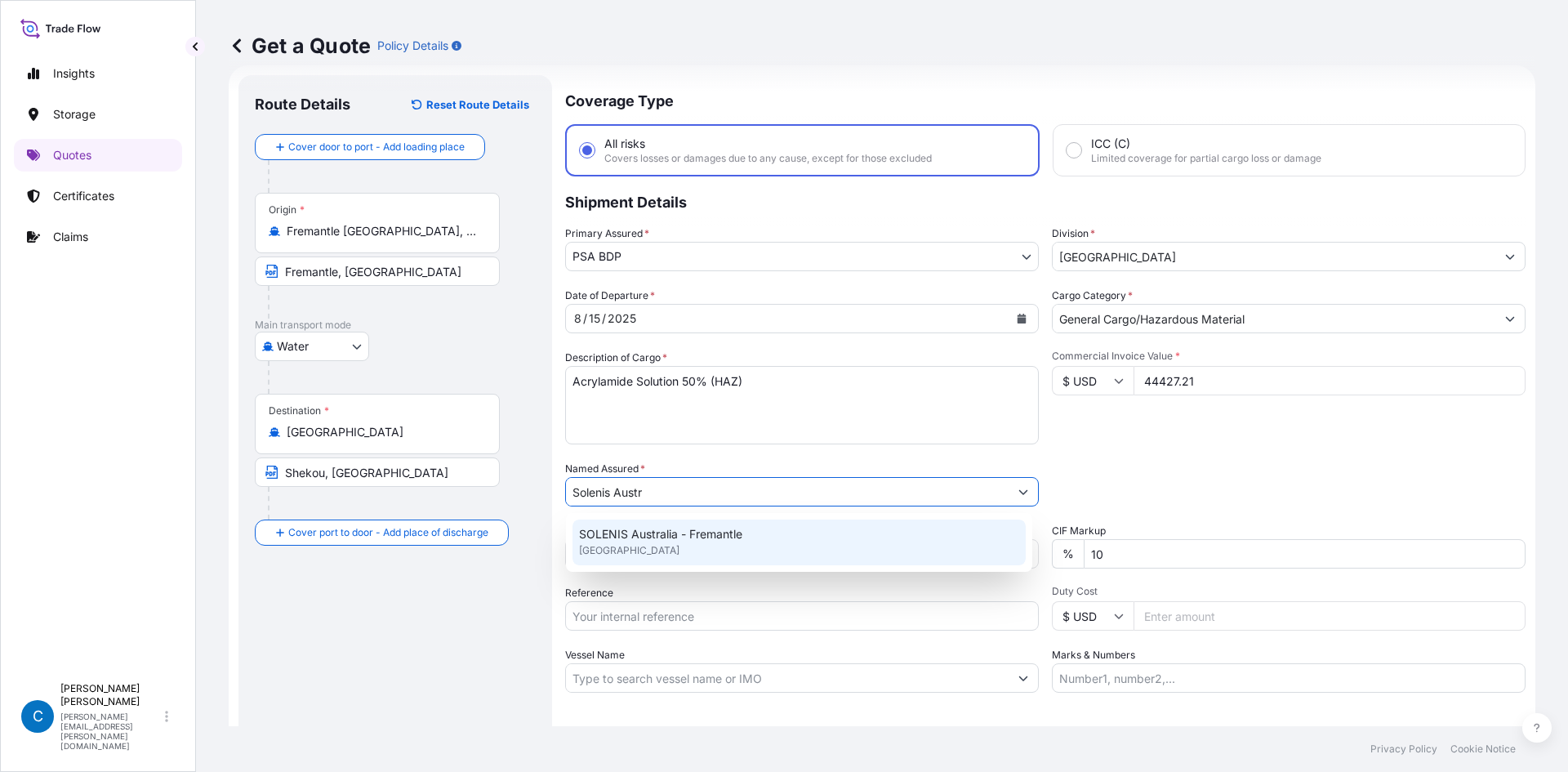
click at [814, 533] on div "SOLENIS Australia - Fremantle [GEOGRAPHIC_DATA]" at bounding box center [799, 542] width 453 height 46
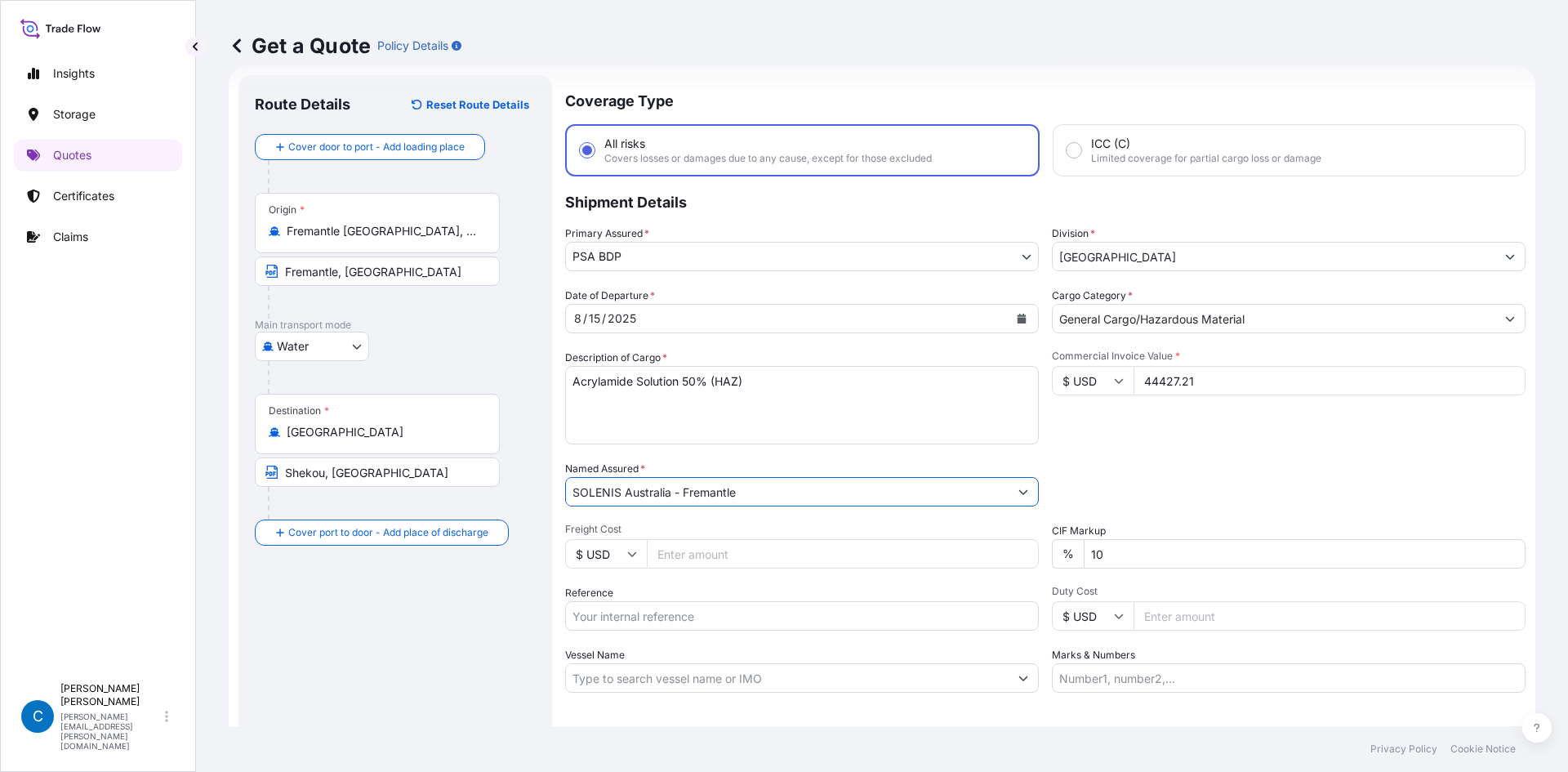
type input "SOLENIS Australia - Fremantle"
click at [1087, 478] on div "Packing Category Type to search a container mode Please select a primary mode o…" at bounding box center [1288, 483] width 473 height 46
click at [1094, 547] on input "10" at bounding box center [1305, 553] width 441 height 30
type input "0"
click at [1119, 450] on div "Date of Departure * [DATE] Cargo Category * General Cargo/Hazardous Material De…" at bounding box center [1045, 489] width 960 height 405
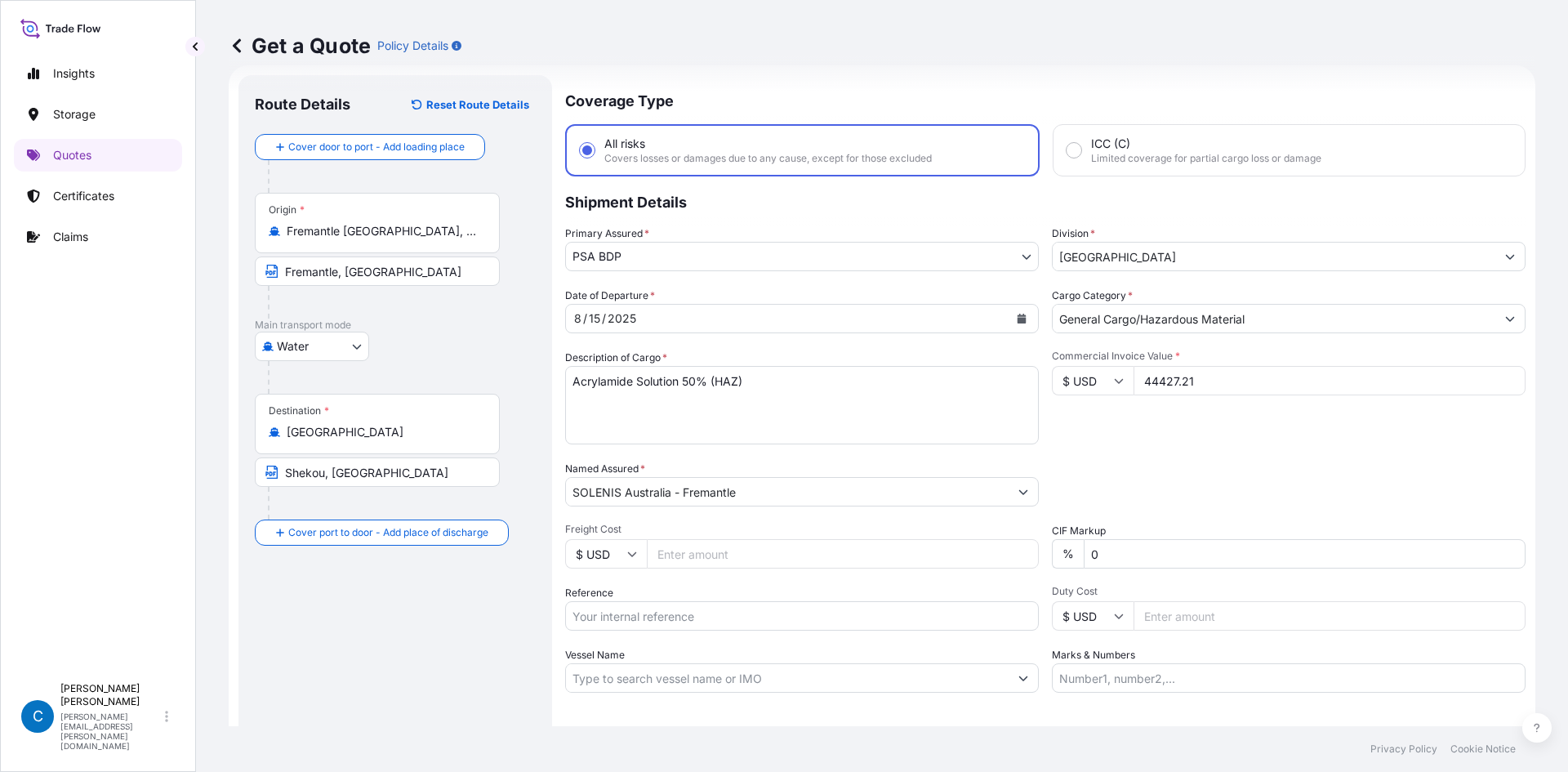
scroll to position [124, 0]
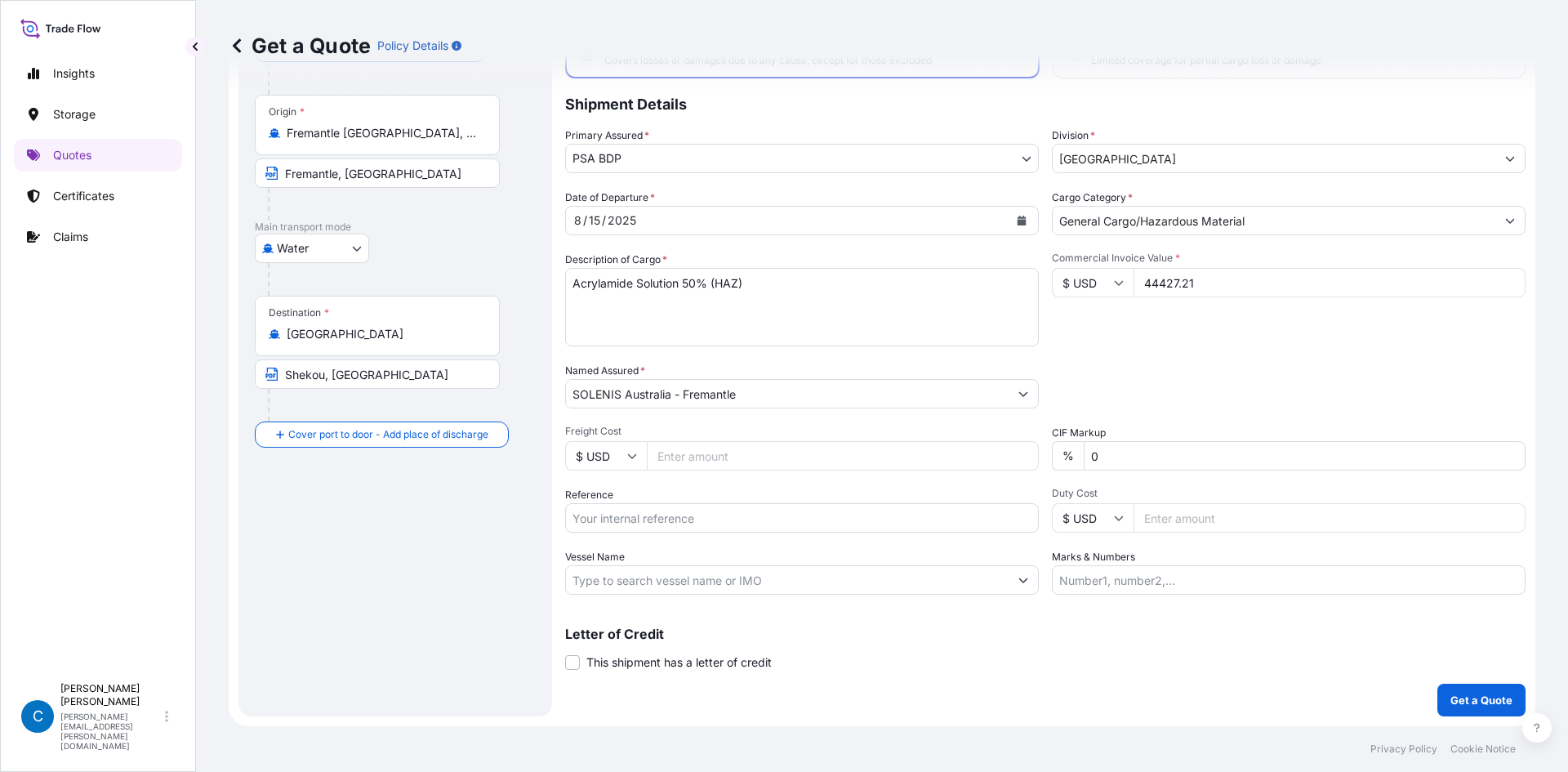
click at [614, 516] on input "Reference" at bounding box center [802, 518] width 473 height 30
paste input "4534894871"
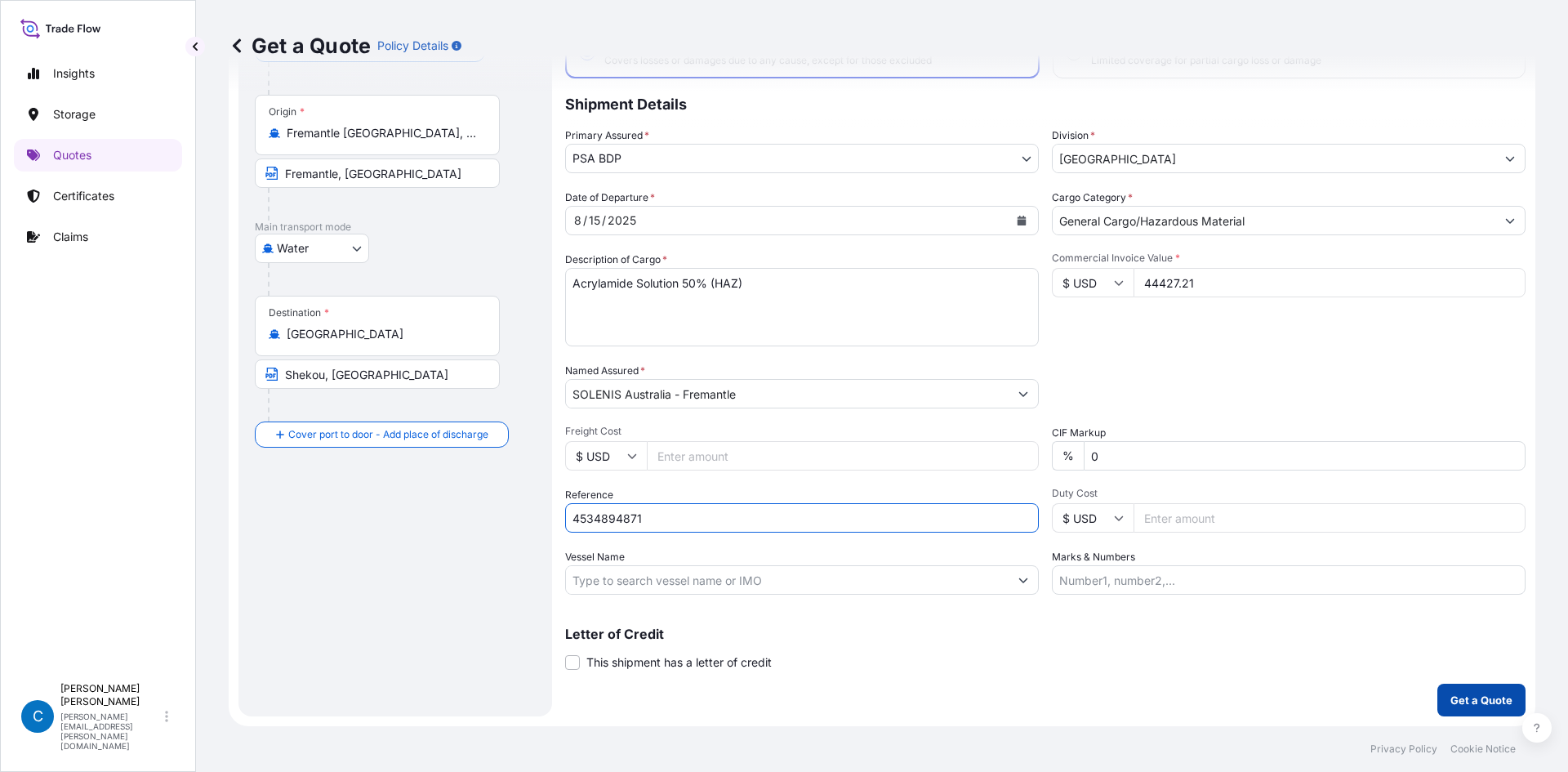
type input "4534894871"
click at [1471, 698] on p "Get a Quote" at bounding box center [1481, 700] width 62 height 16
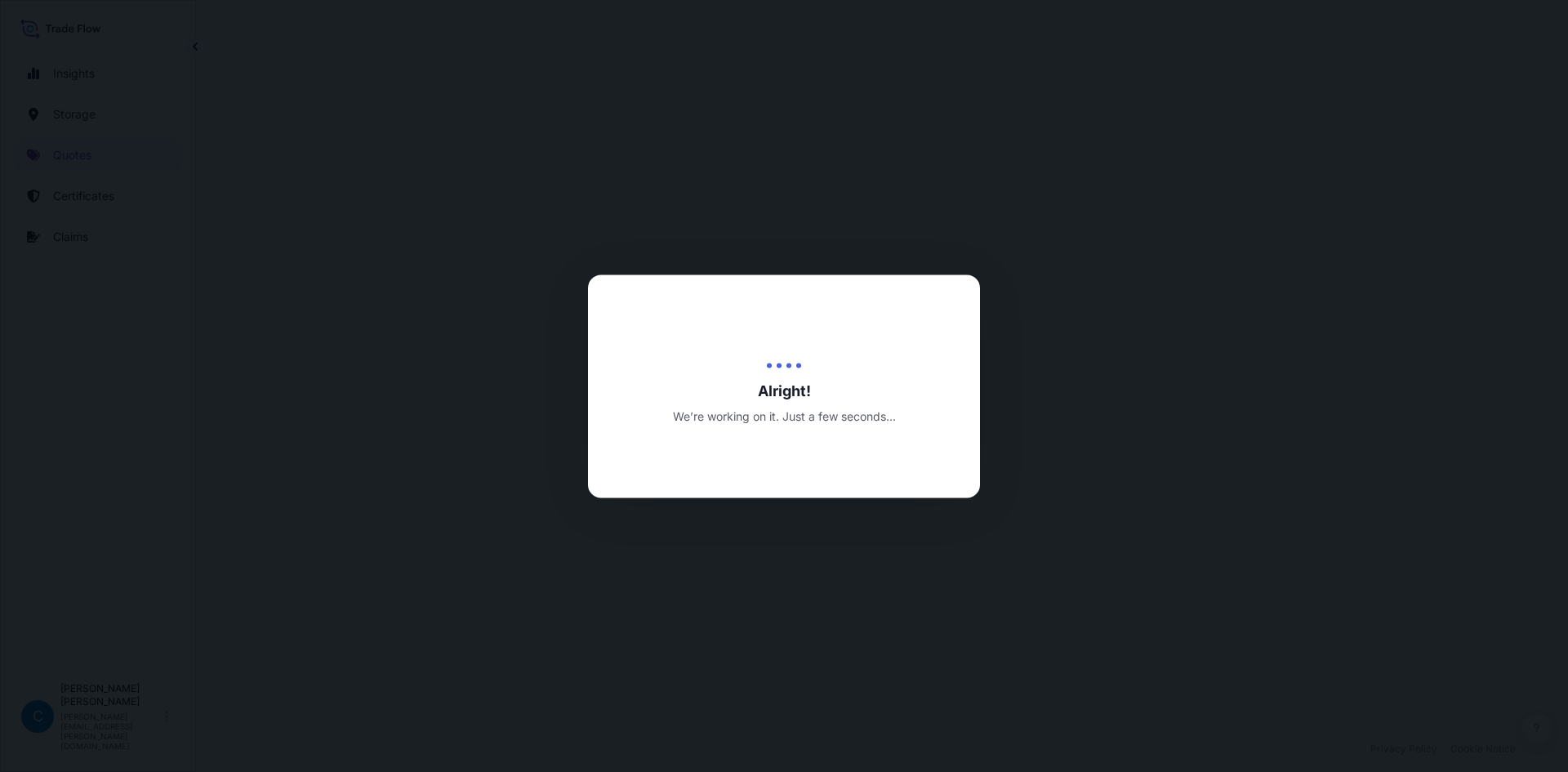
select select "Water"
select select "31450"
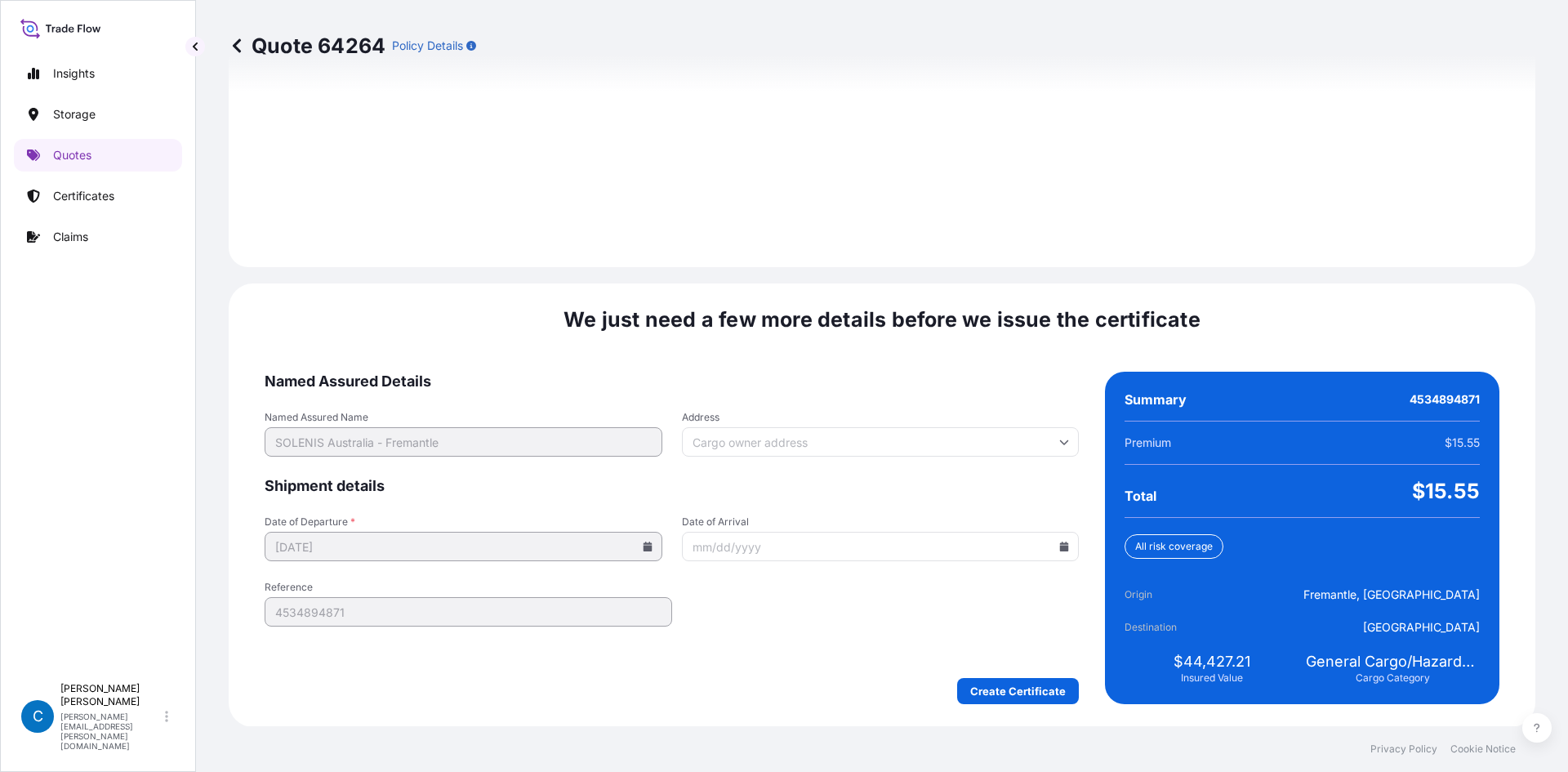
scroll to position [2258, 0]
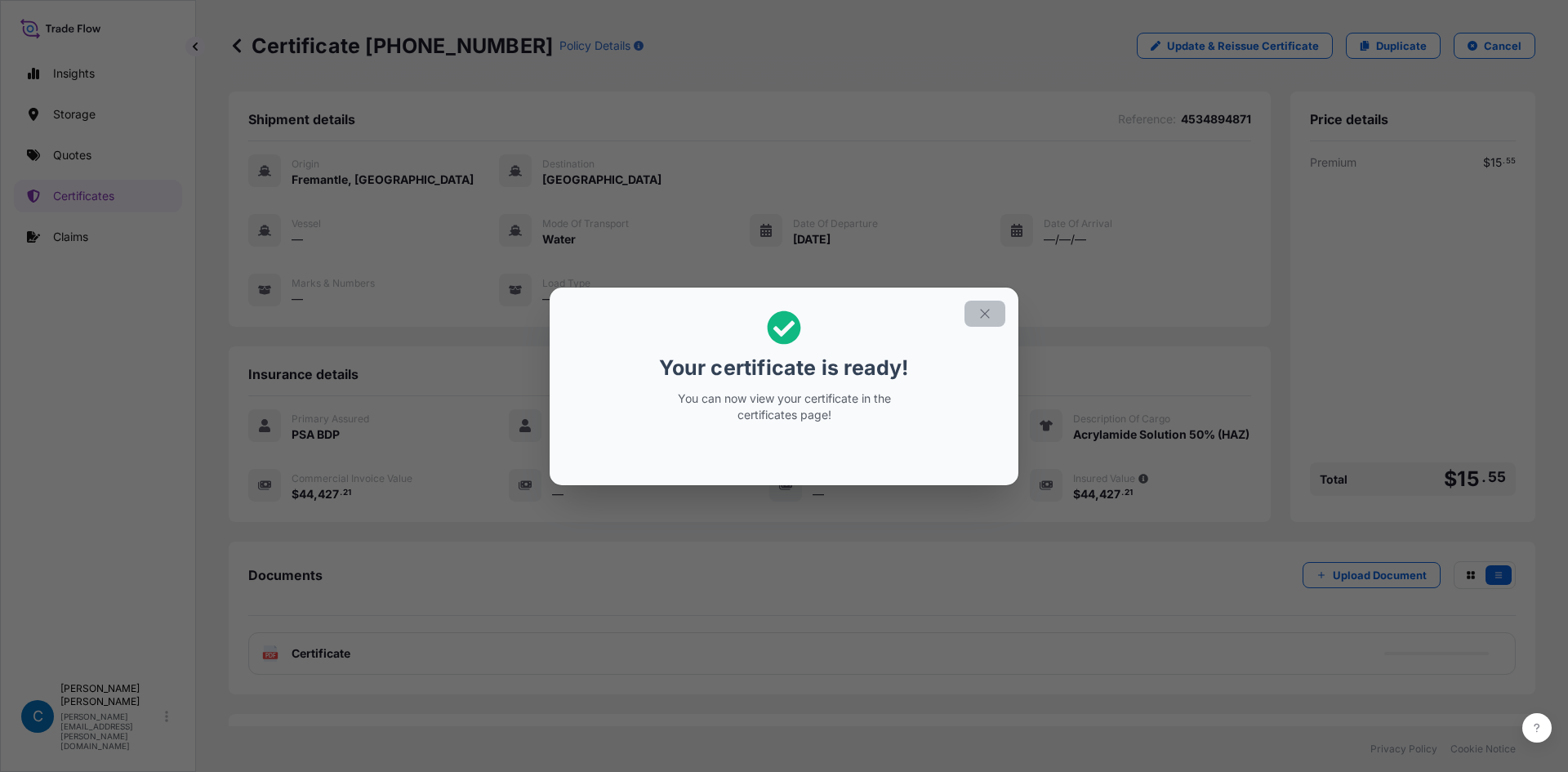
click at [986, 311] on icon "button" at bounding box center [984, 313] width 15 height 15
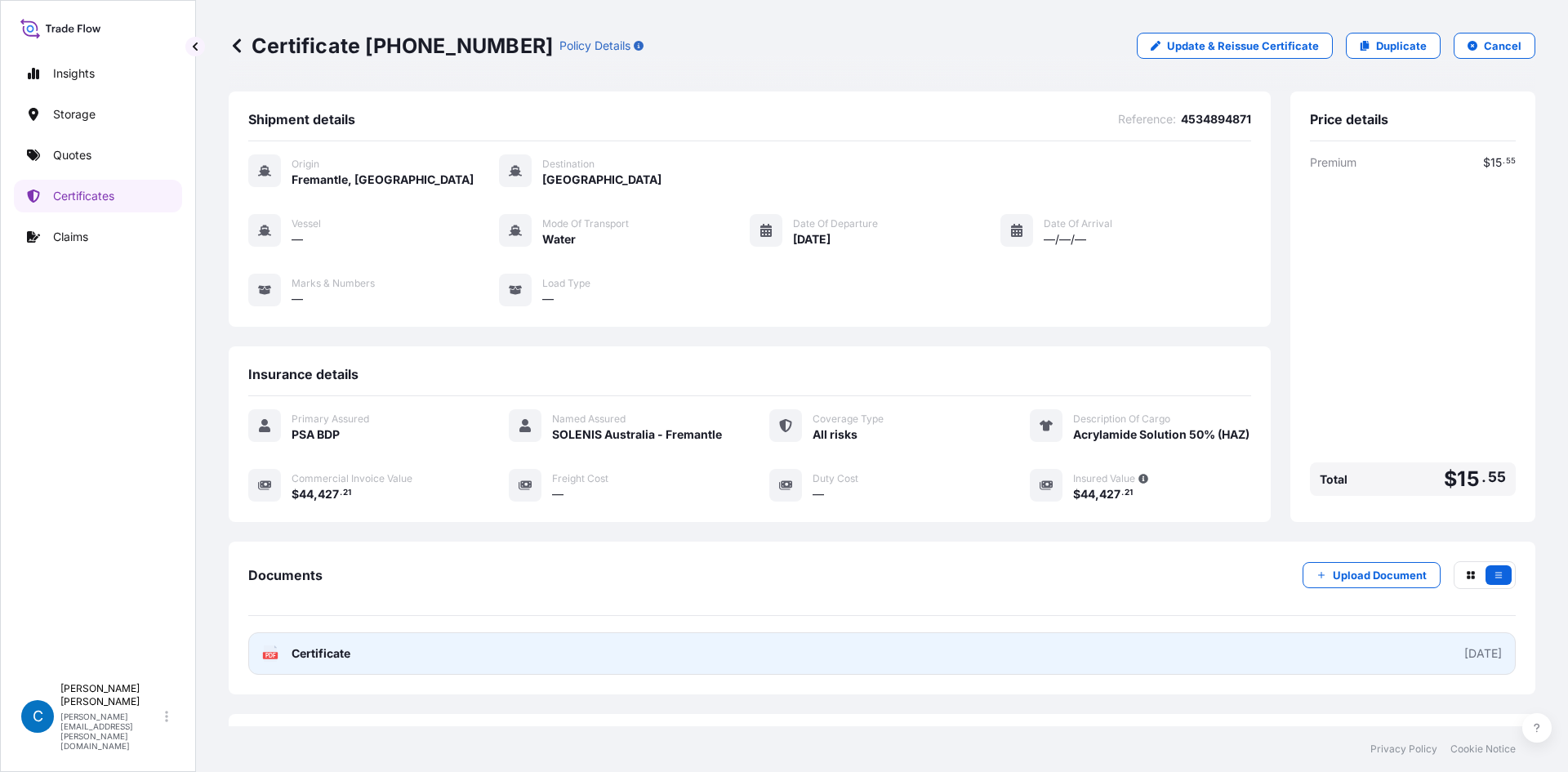
click at [813, 674] on link "PDF Certificate [DATE]" at bounding box center [882, 652] width 1267 height 43
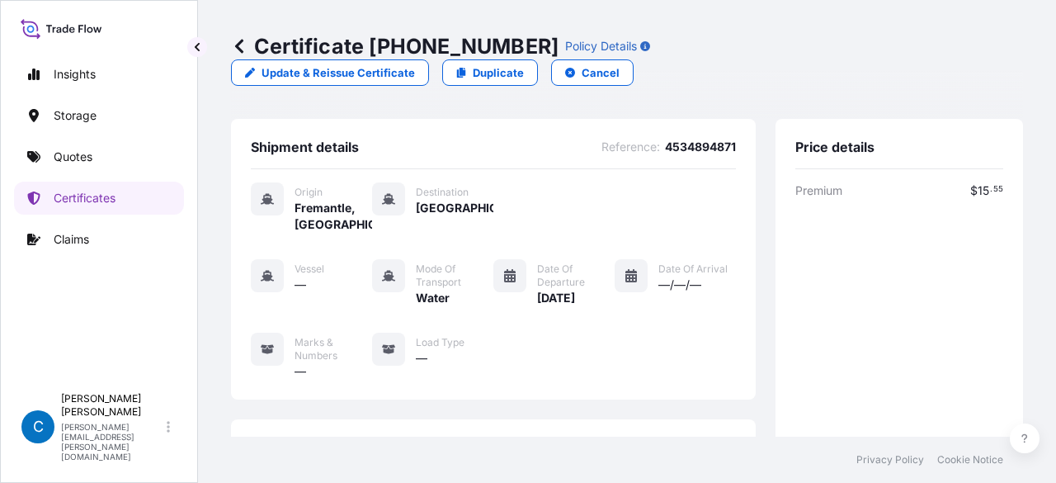
click at [244, 39] on icon at bounding box center [239, 46] width 16 height 16
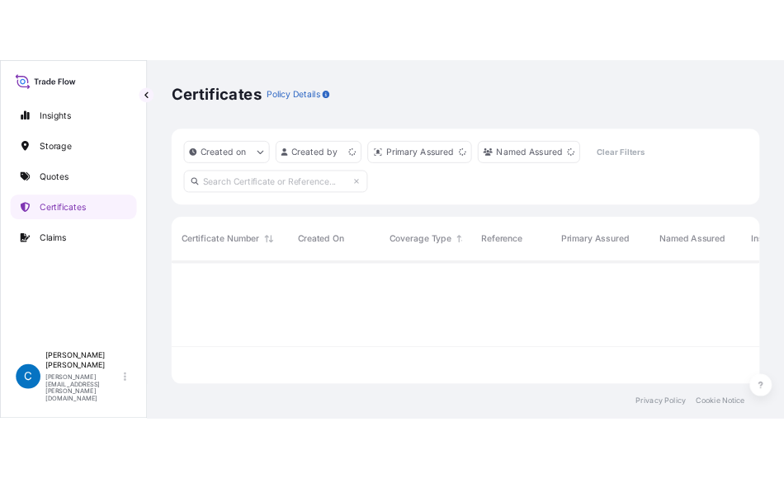
scroll to position [163, 779]
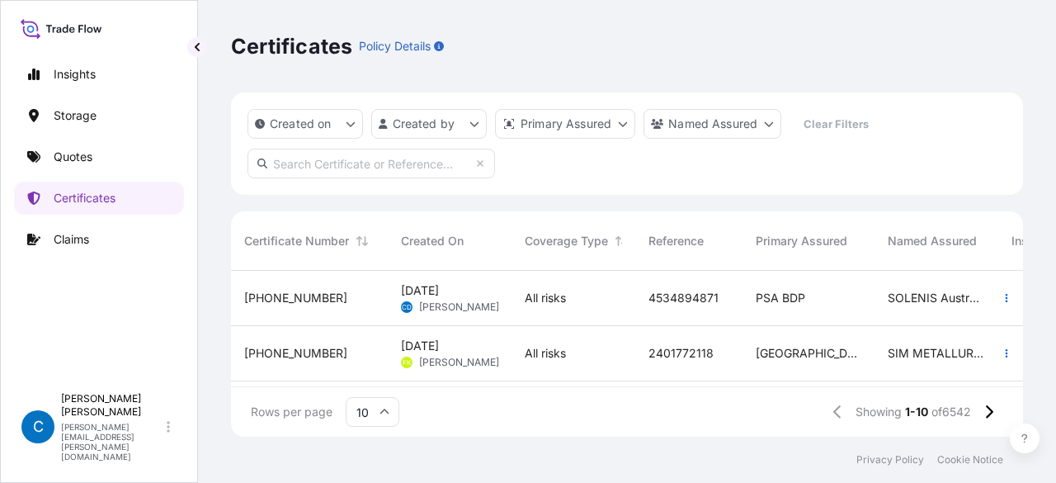
click at [539, 16] on div "Certificates Policy Details" at bounding box center [627, 46] width 792 height 92
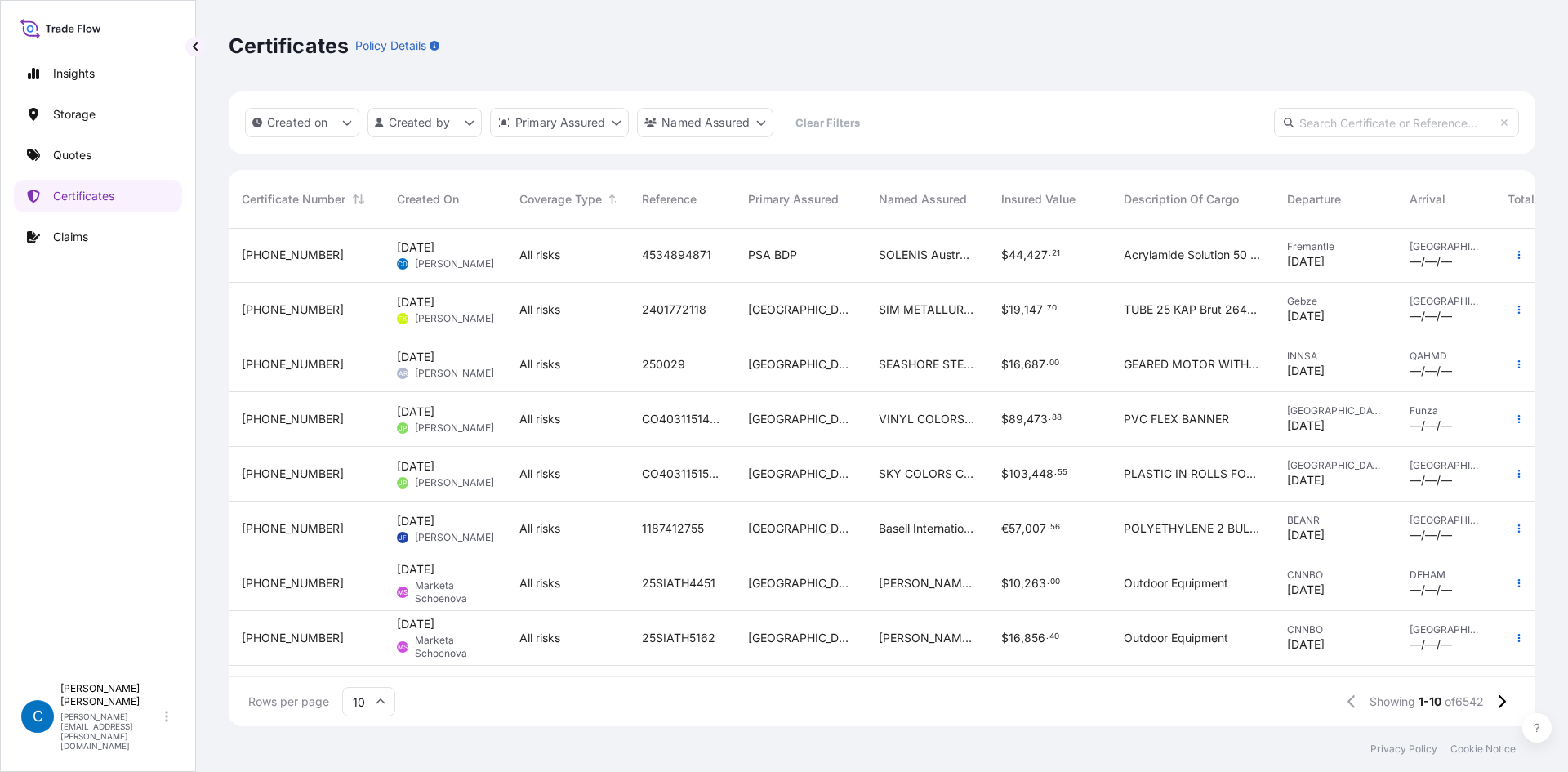
scroll to position [0, 0]
click at [728, 53] on div "Certificates Policy Details" at bounding box center [882, 46] width 1307 height 26
click at [763, 38] on div "Certificates Policy Details" at bounding box center [882, 46] width 1307 height 26
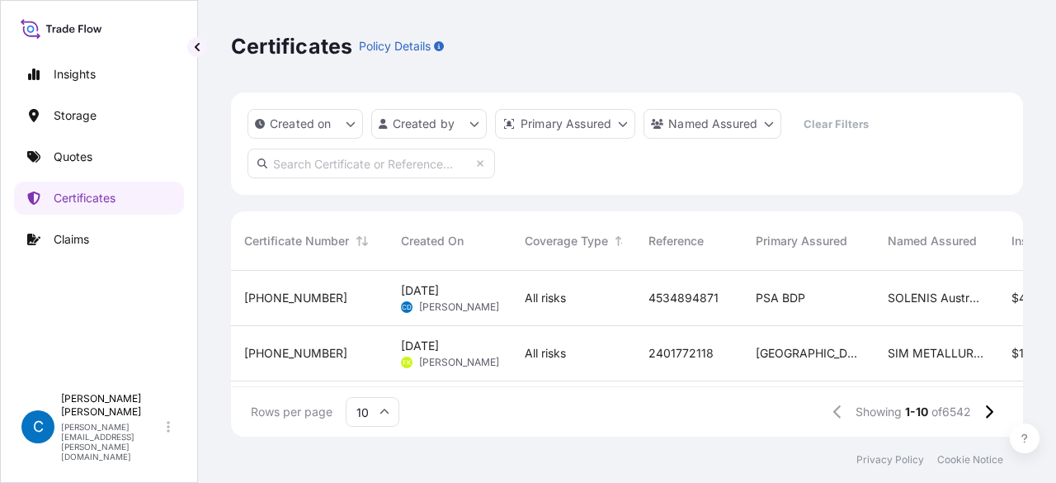
scroll to position [13, 13]
